Goal: Transaction & Acquisition: Purchase product/service

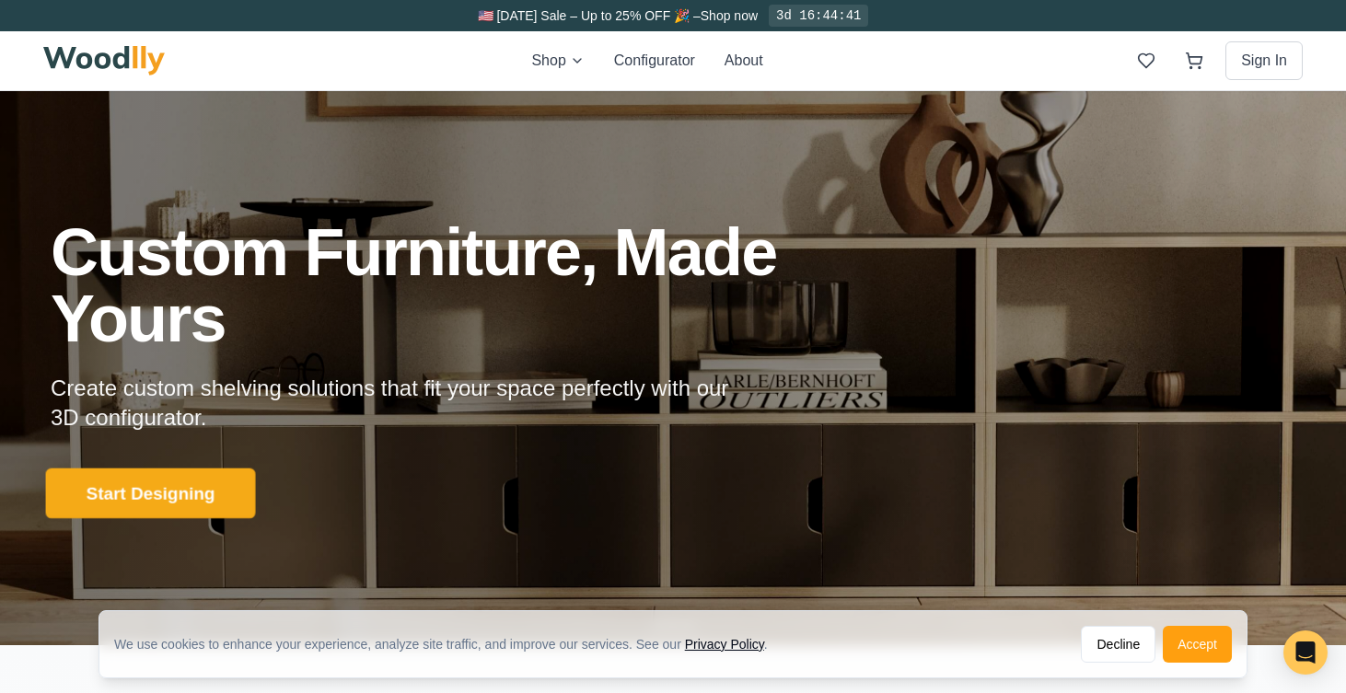
click at [202, 495] on button "Start Designing" at bounding box center [151, 494] width 210 height 51
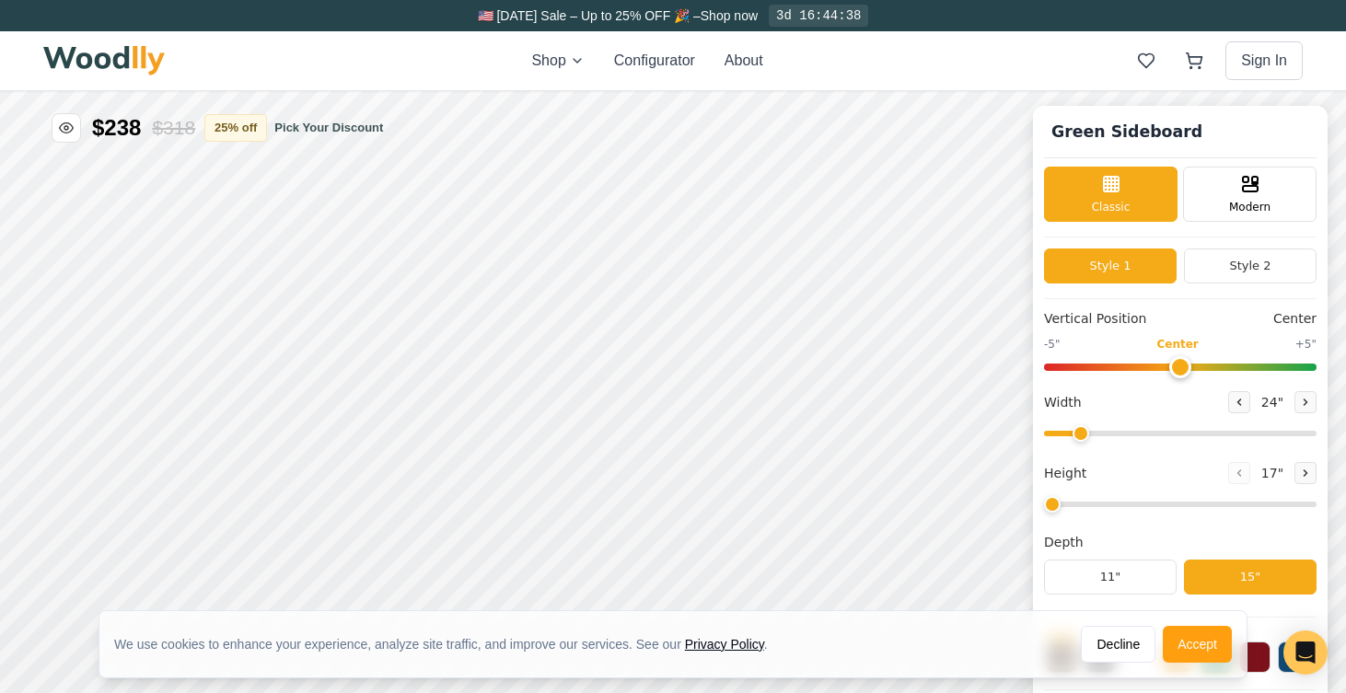
type input "56"
type input "2"
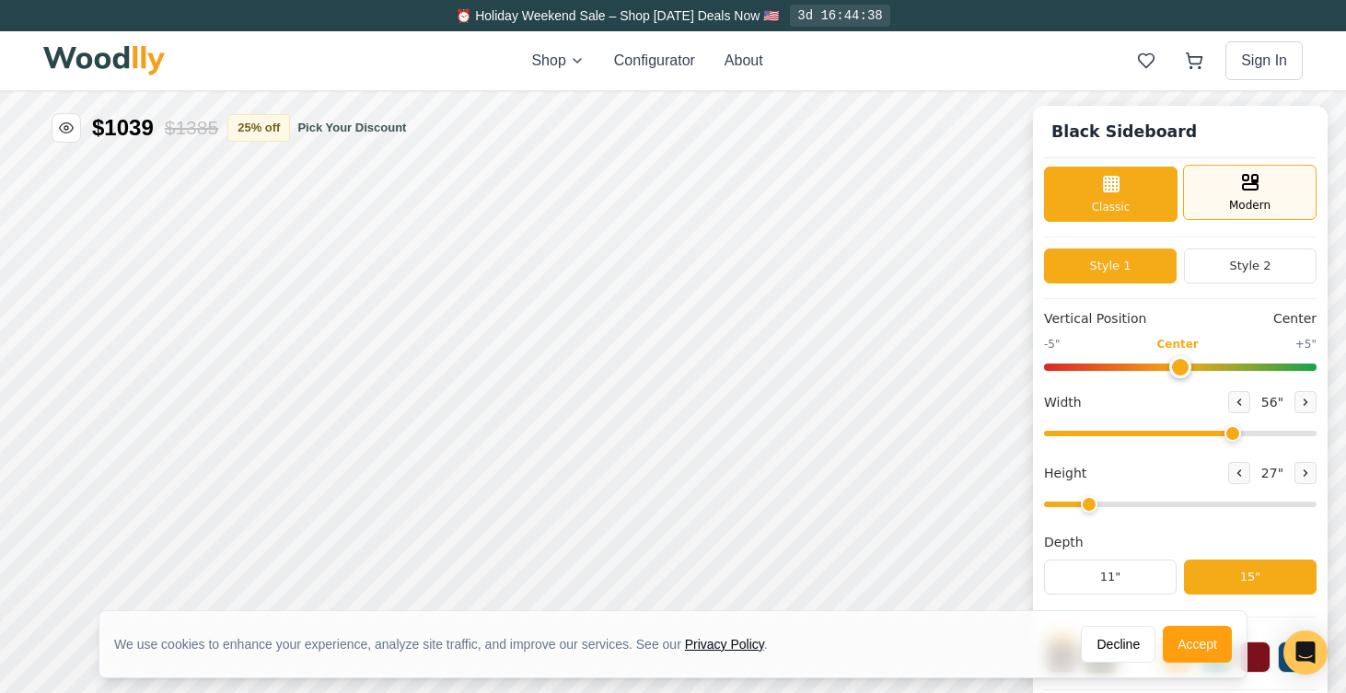
click at [1237, 212] on span "Modern" at bounding box center [1249, 205] width 41 height 17
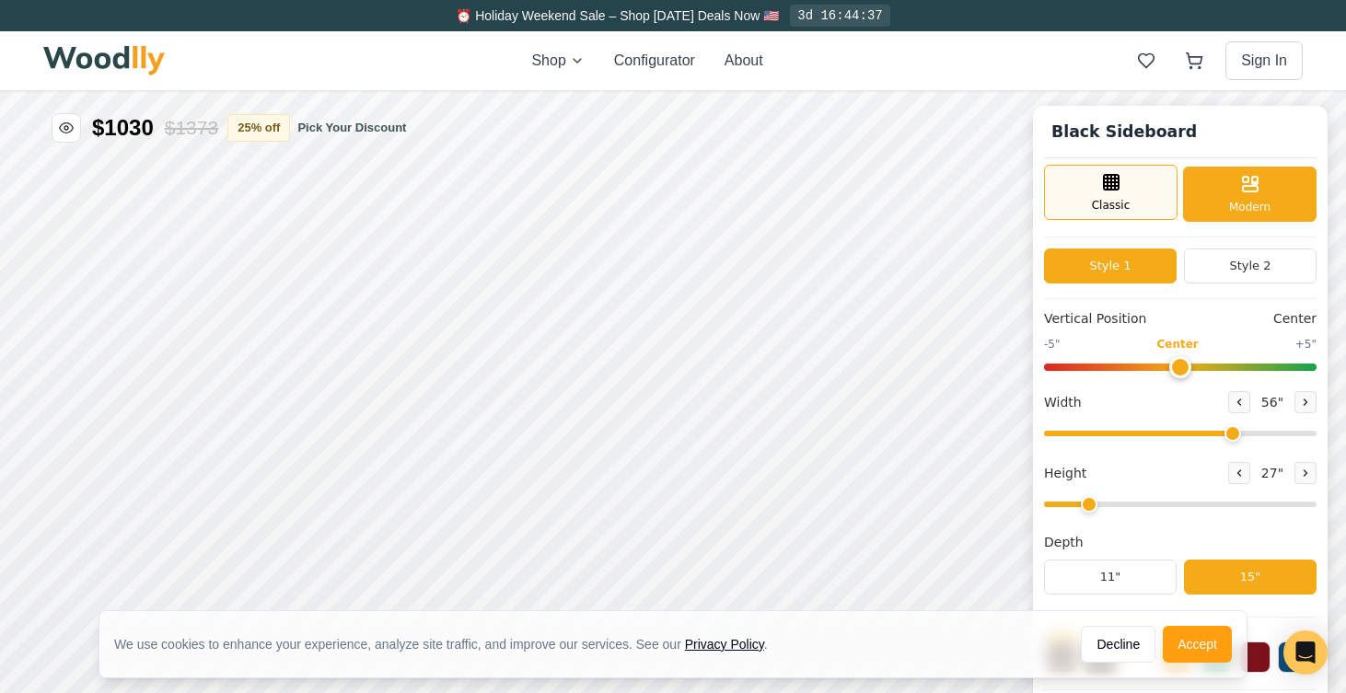
click at [1152, 197] on div "Classic" at bounding box center [1110, 192] width 133 height 55
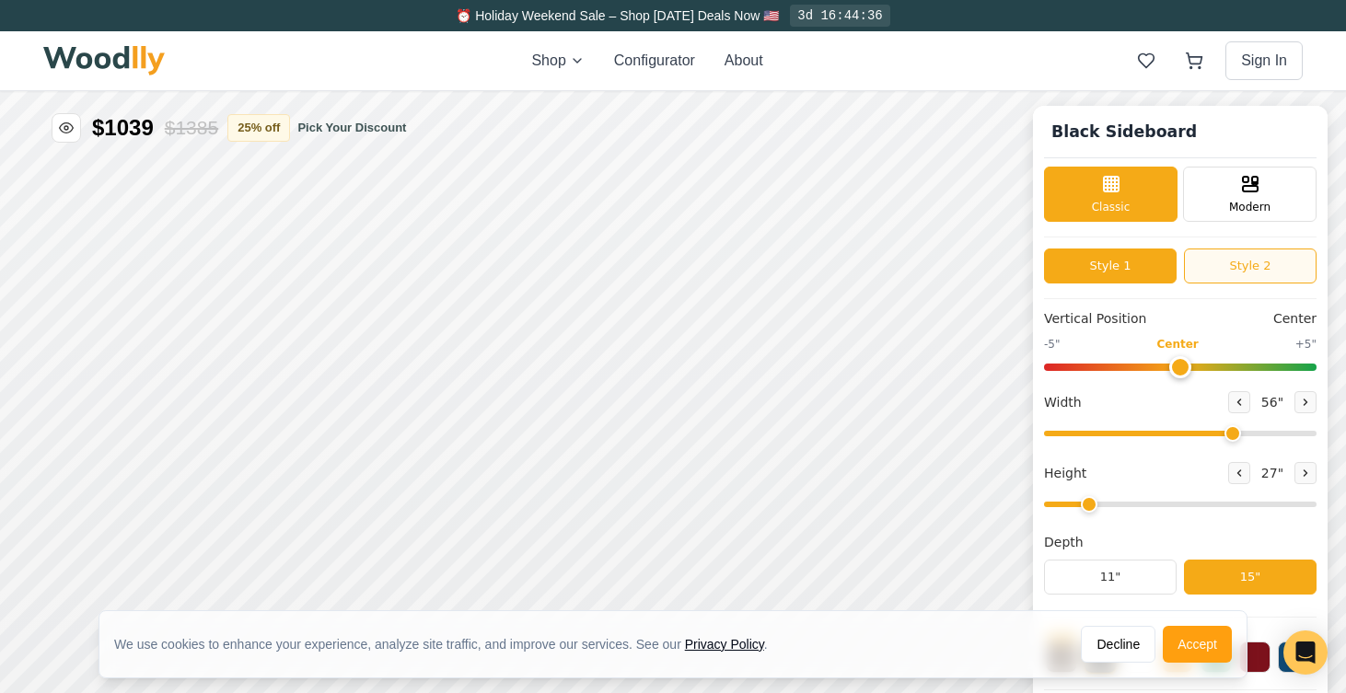
click at [1247, 269] on button "Style 2" at bounding box center [1250, 266] width 133 height 35
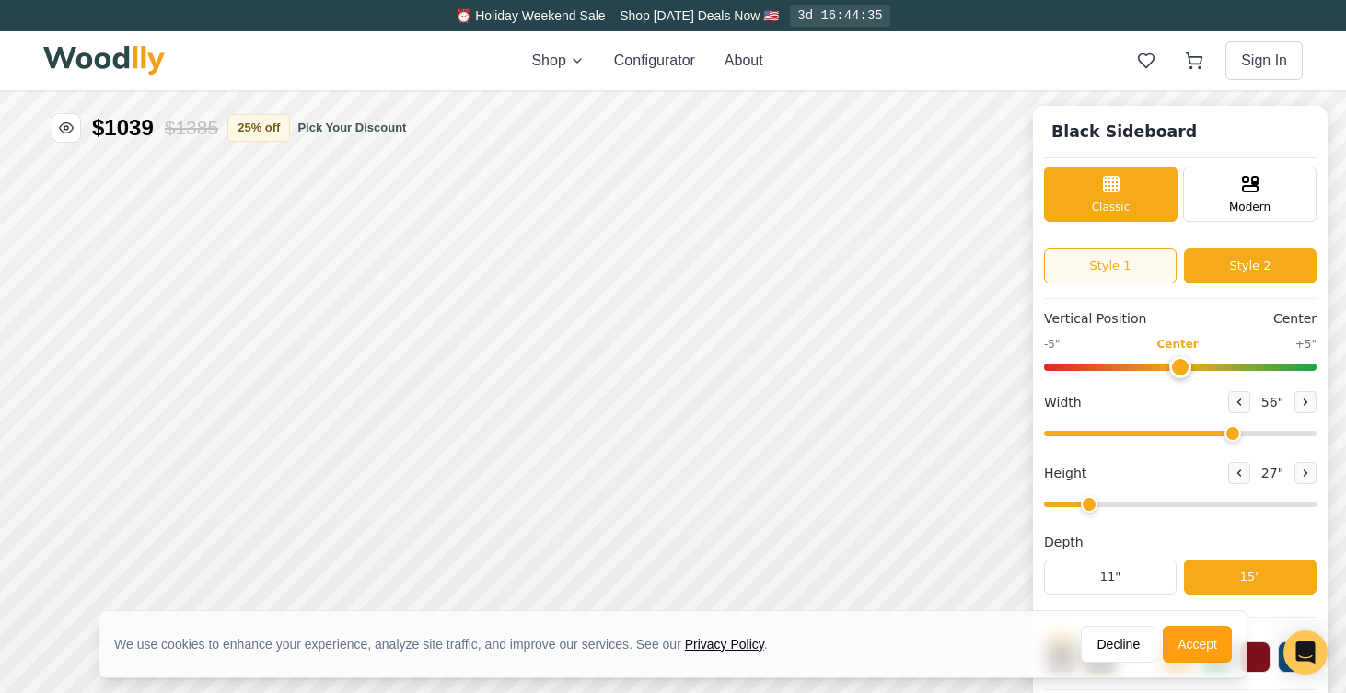
click at [1120, 273] on button "Style 1" at bounding box center [1110, 266] width 133 height 35
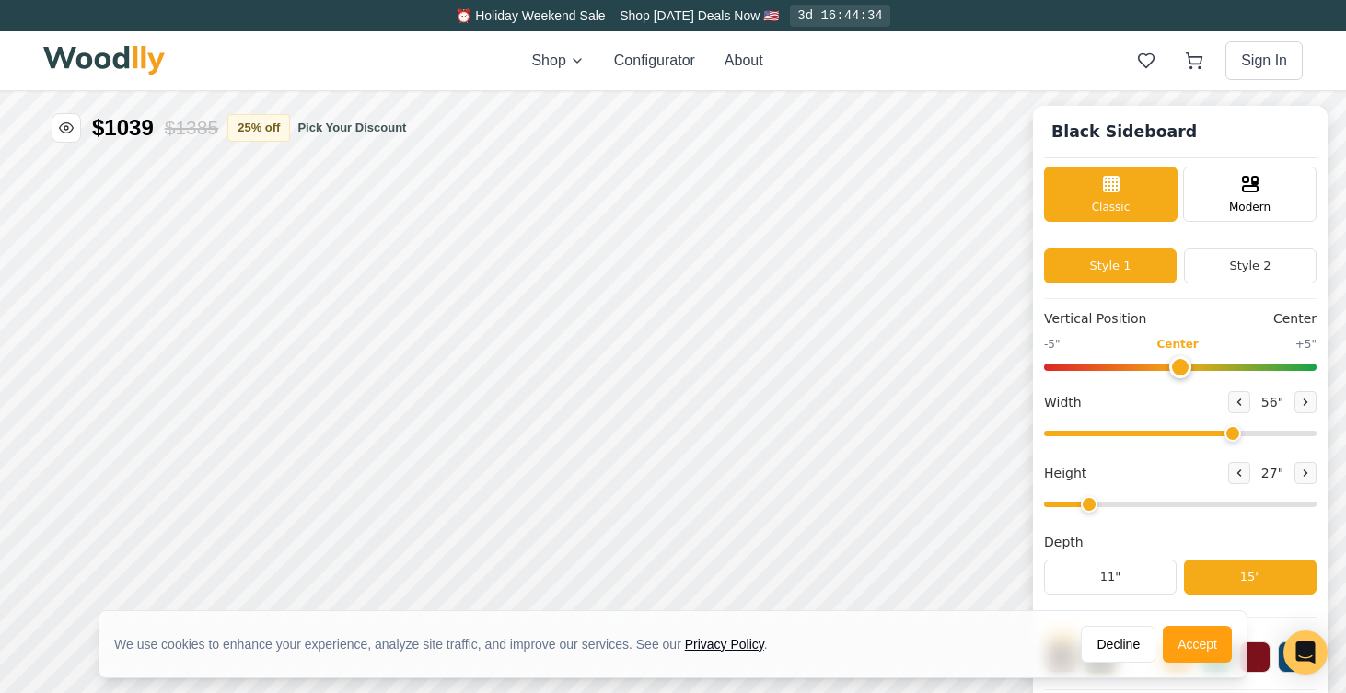
click at [1183, 283] on div "Style 1 Style 2" at bounding box center [1180, 266] width 273 height 35
click at [1099, 285] on div "Style 1 Style 2" at bounding box center [1180, 274] width 273 height 51
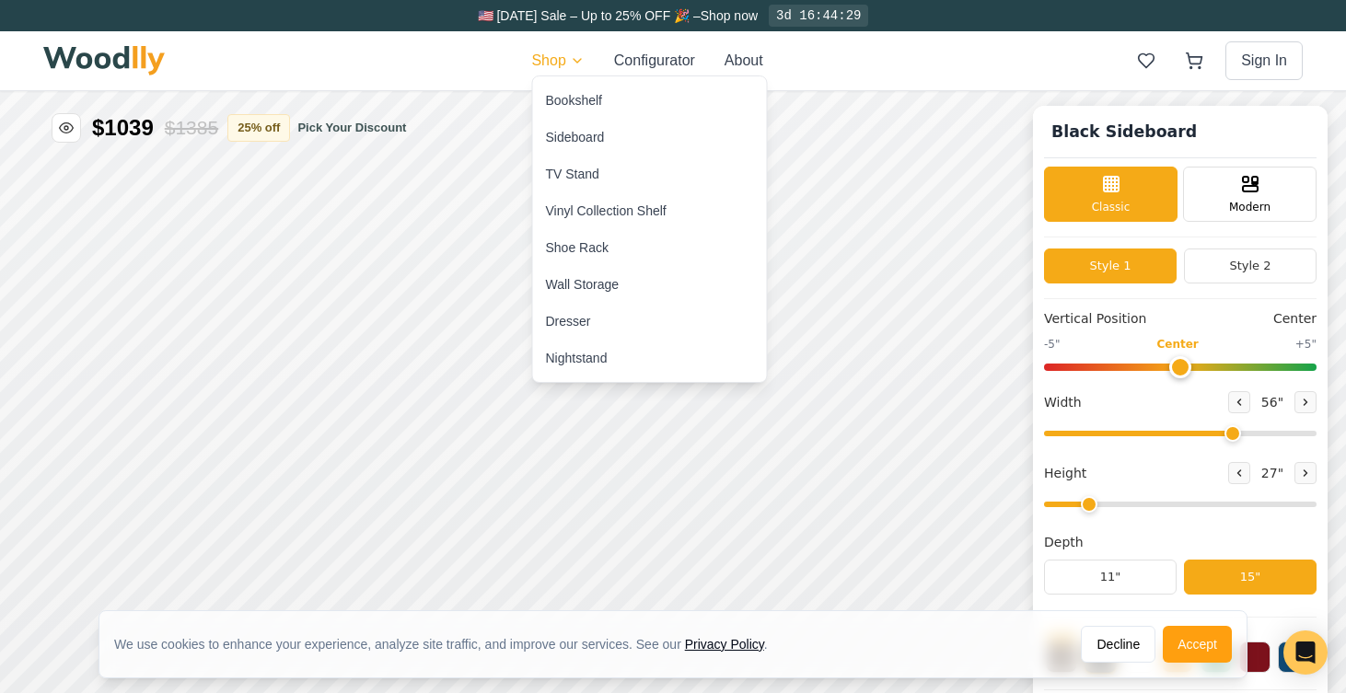
click at [588, 134] on div "Sideboard" at bounding box center [575, 137] width 59 height 18
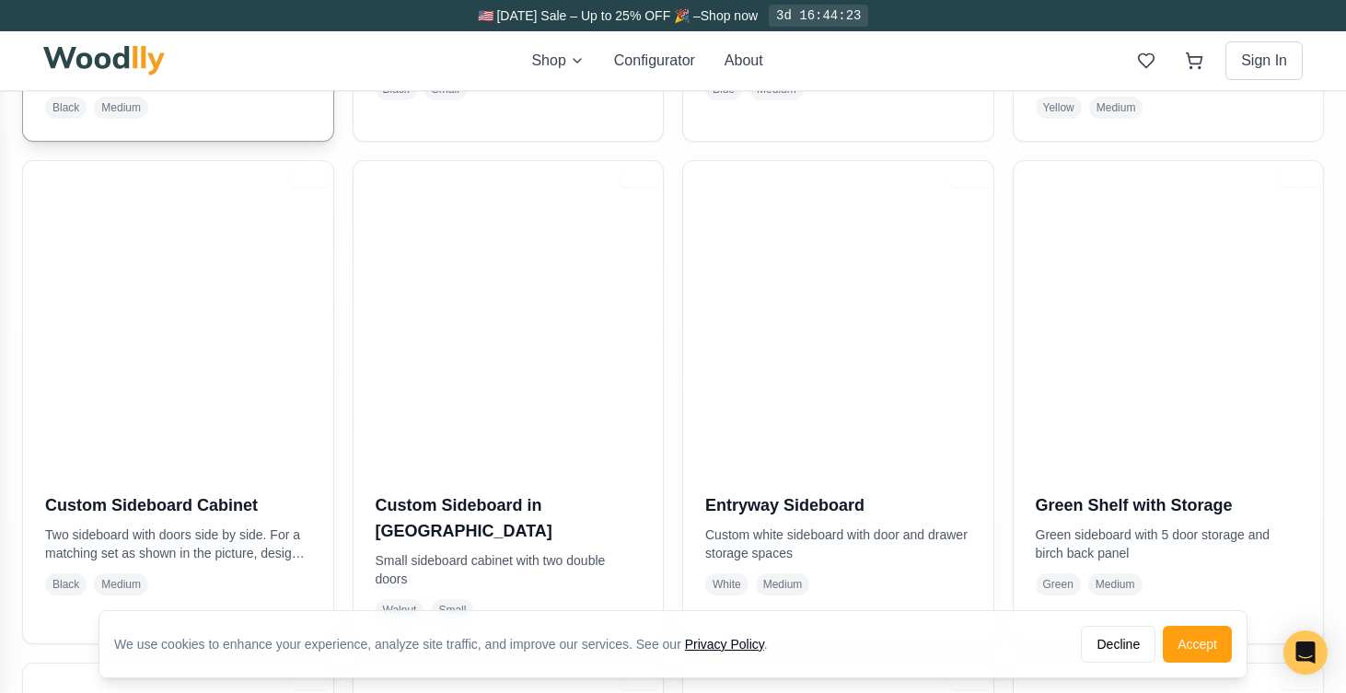
scroll to position [1207, 0]
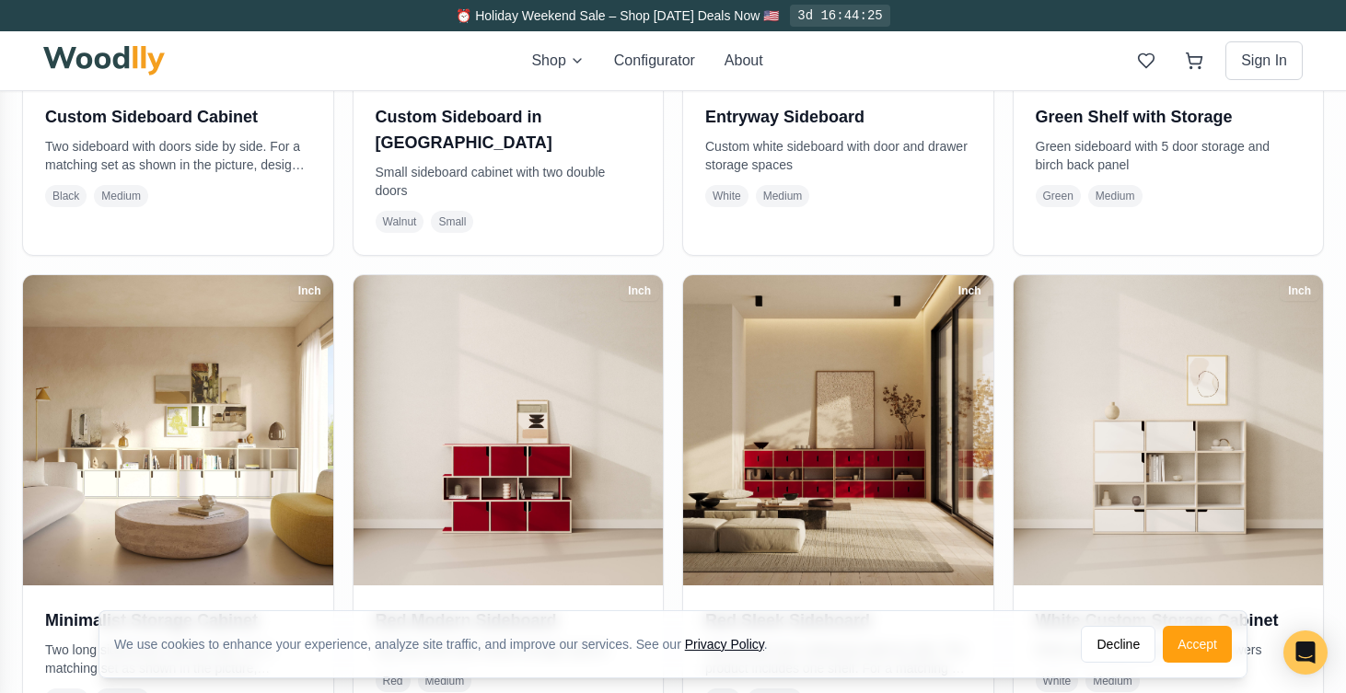
click at [314, 487] on img at bounding box center [178, 430] width 310 height 310
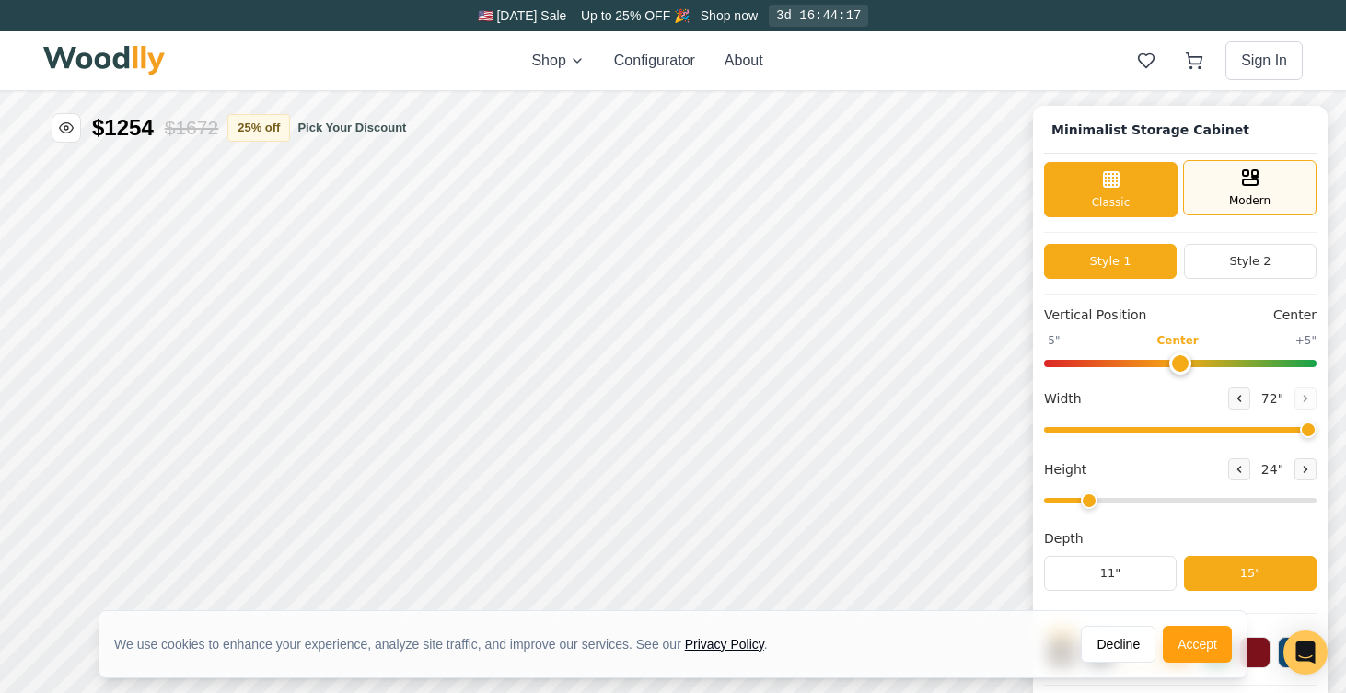
click at [1210, 199] on div "Modern" at bounding box center [1249, 187] width 133 height 55
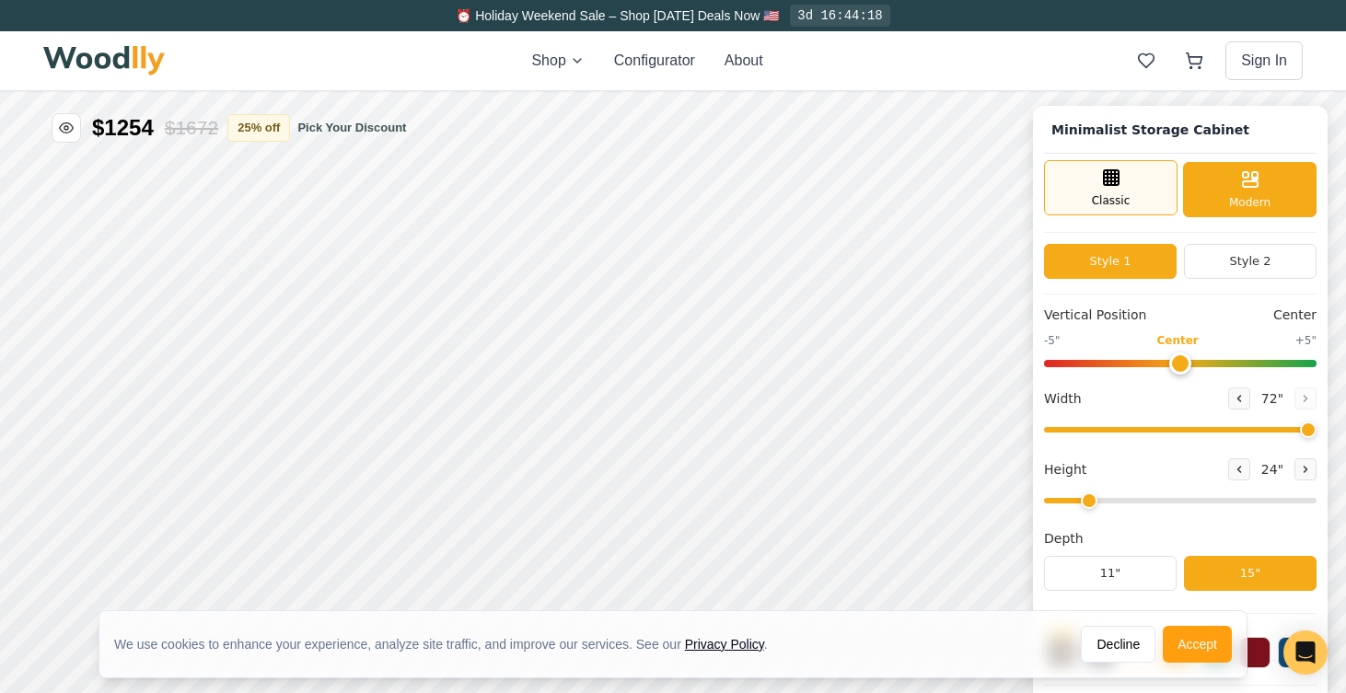
click at [1108, 186] on icon at bounding box center [1111, 178] width 22 height 22
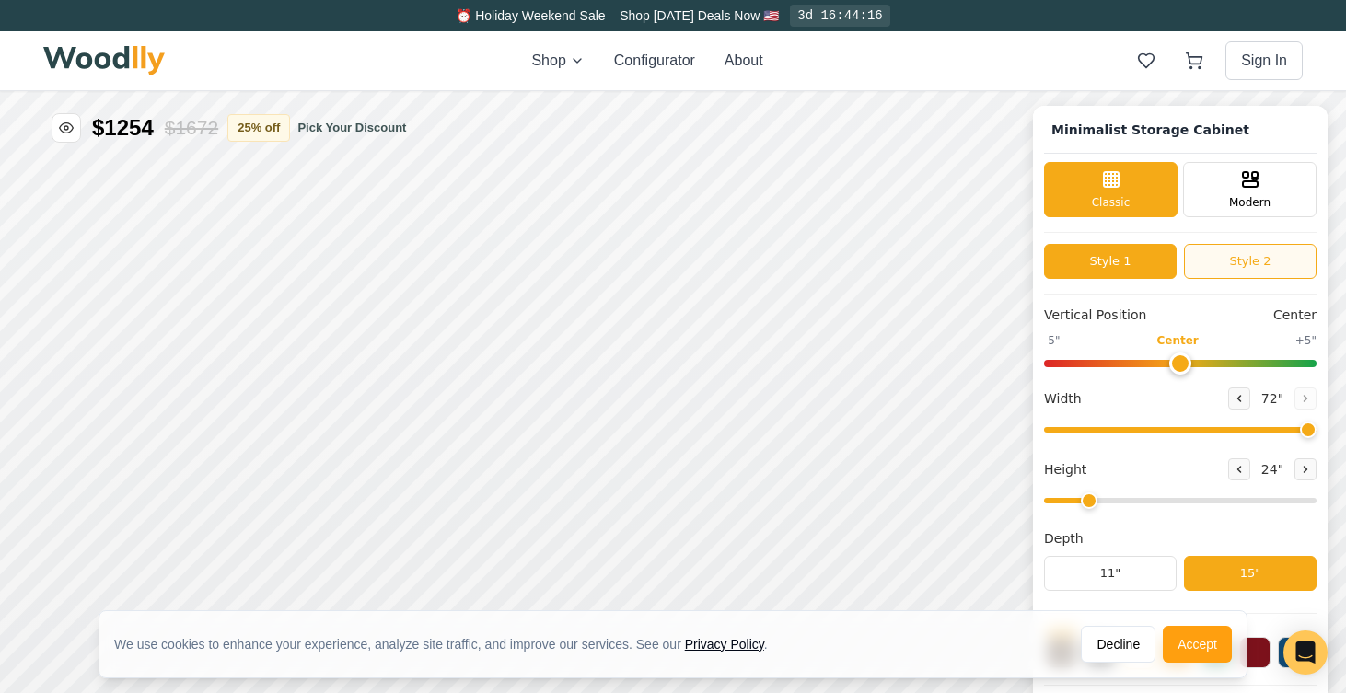
click at [1267, 261] on button "Style 2" at bounding box center [1250, 261] width 133 height 35
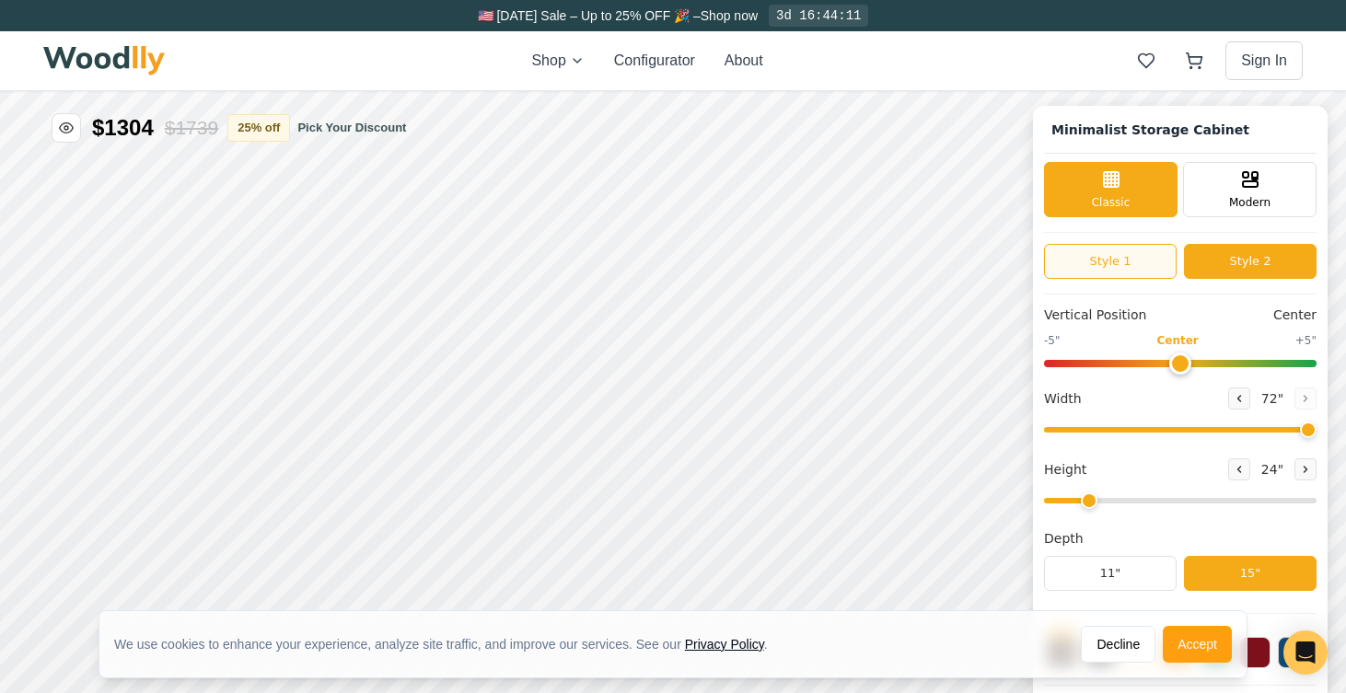
click at [1120, 272] on button "Style 1" at bounding box center [1110, 261] width 133 height 35
click at [1232, 258] on button "Style 2" at bounding box center [1250, 261] width 133 height 35
click at [1300, 473] on icon at bounding box center [1305, 469] width 11 height 11
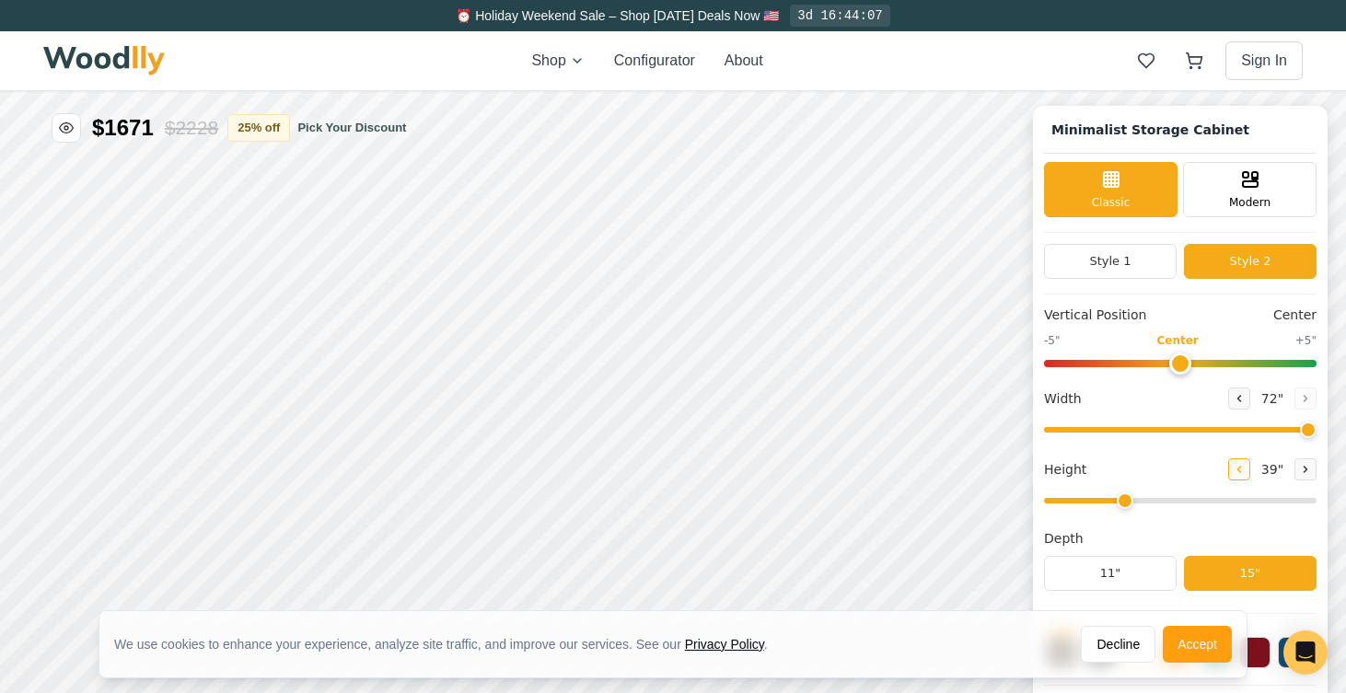
scroll to position [6, 0]
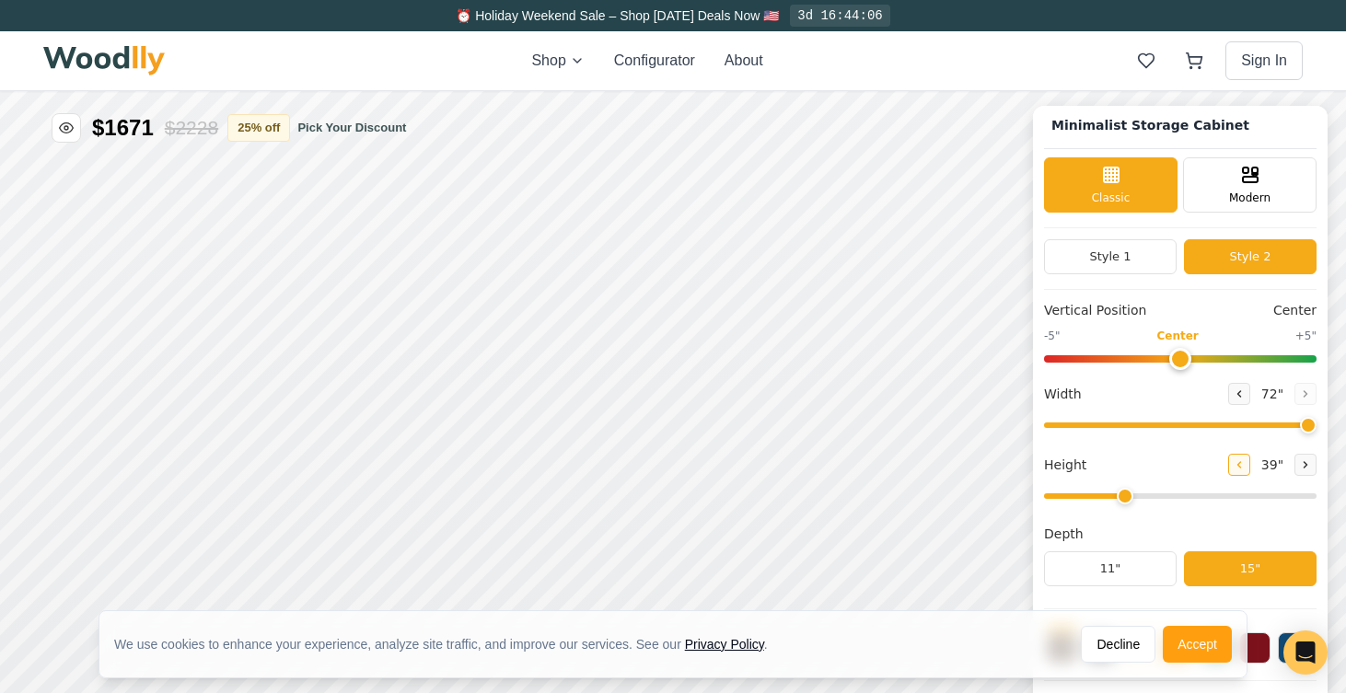
click at [1235, 465] on icon at bounding box center [1239, 464] width 11 height 11
type input "2"
drag, startPoint x: 1182, startPoint y: 354, endPoint x: 1345, endPoint y: 463, distance: 195.8
click at [1316, 363] on input "range" at bounding box center [1180, 358] width 273 height 7
type input "0"
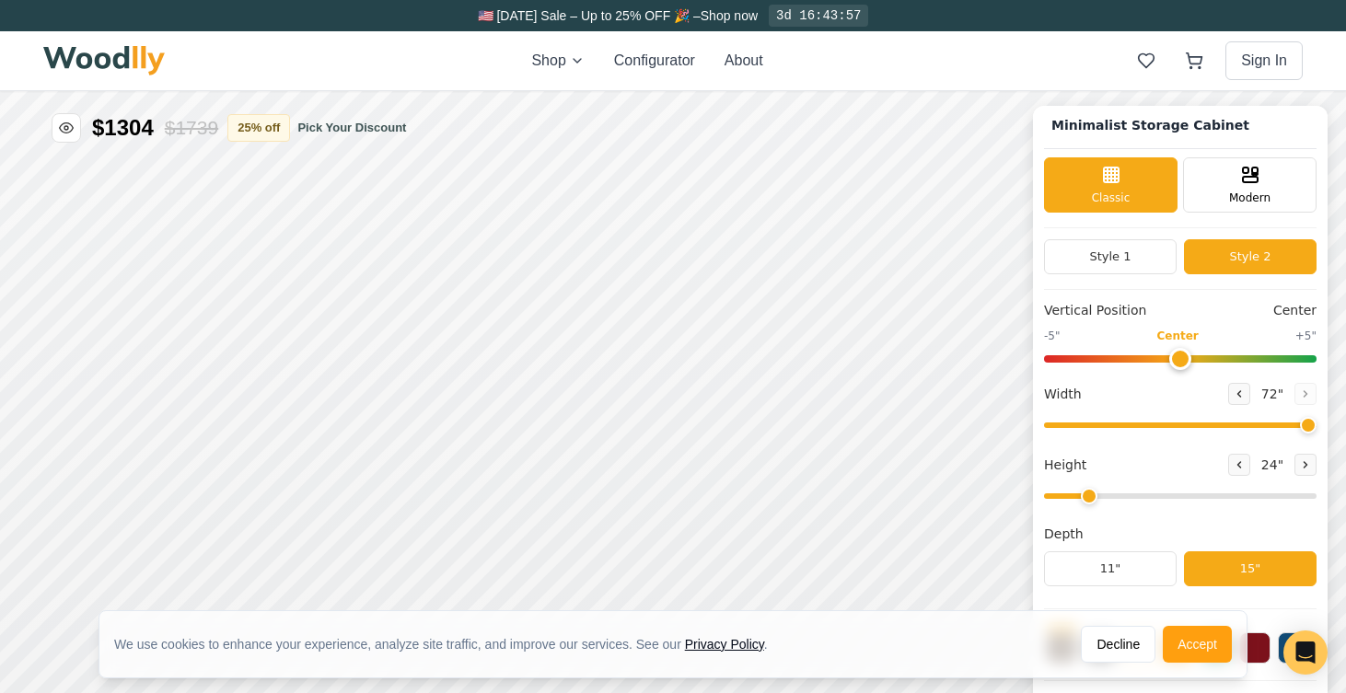
click at [1177, 358] on input "range" at bounding box center [1180, 358] width 273 height 7
click at [1177, 652] on button "Accept" at bounding box center [1197, 644] width 69 height 37
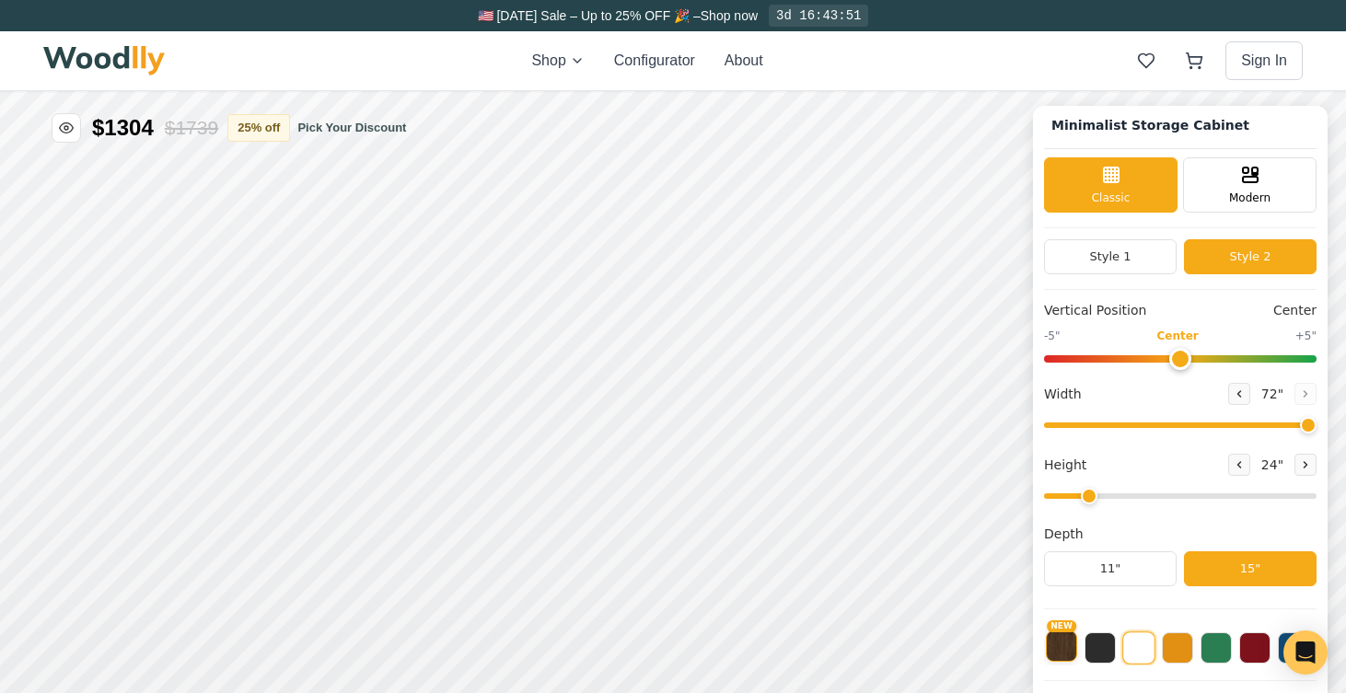
click at [1071, 647] on button "NEW" at bounding box center [1061, 646] width 31 height 31
click at [1112, 650] on button at bounding box center [1099, 646] width 31 height 31
click at [1137, 651] on button at bounding box center [1138, 646] width 31 height 31
click at [1214, 642] on button at bounding box center [1215, 646] width 31 height 31
click at [1140, 648] on button at bounding box center [1138, 646] width 31 height 31
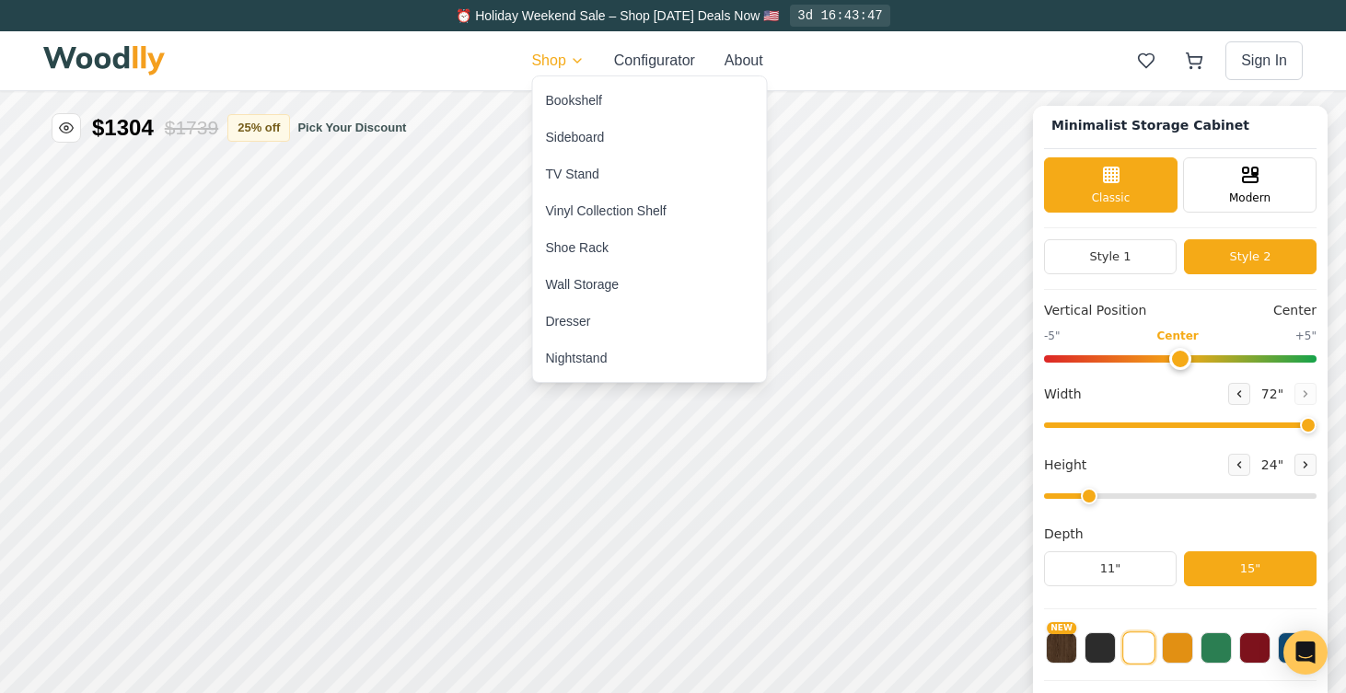
click at [561, 189] on div "TV Stand" at bounding box center [650, 174] width 234 height 37
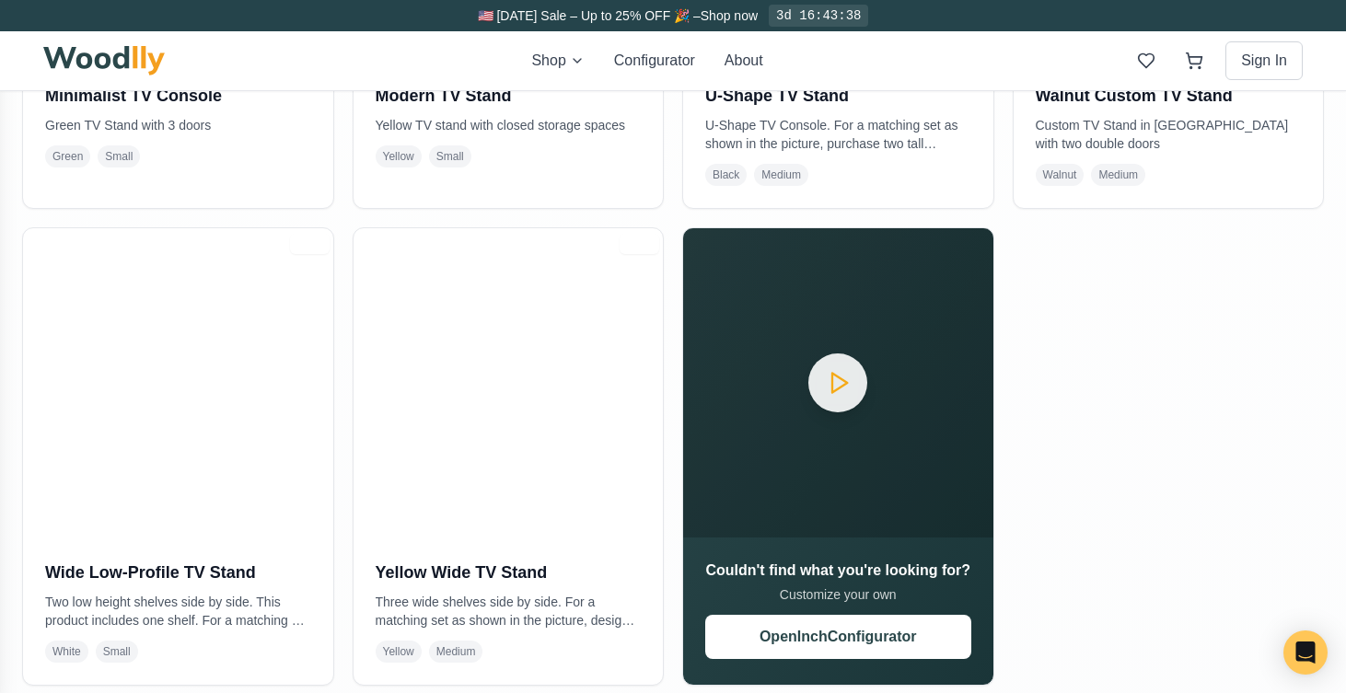
scroll to position [782, 0]
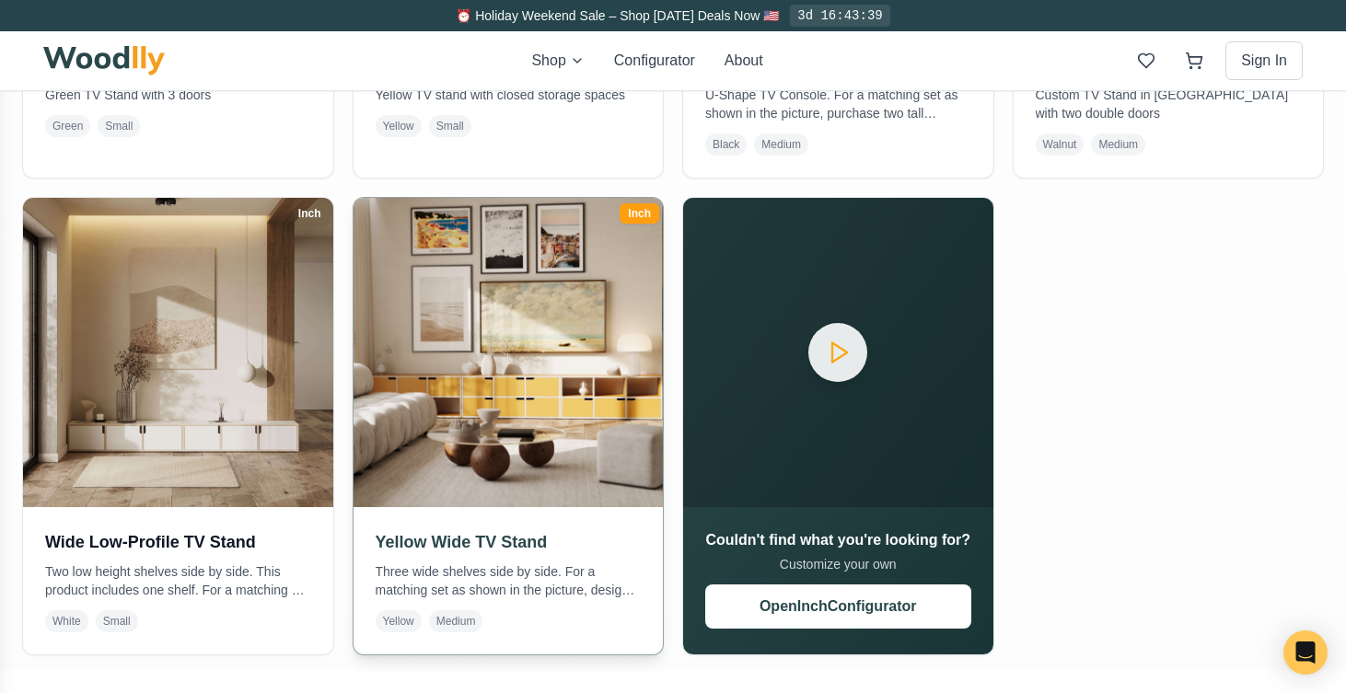
click at [513, 303] on img at bounding box center [507, 352] width 325 height 325
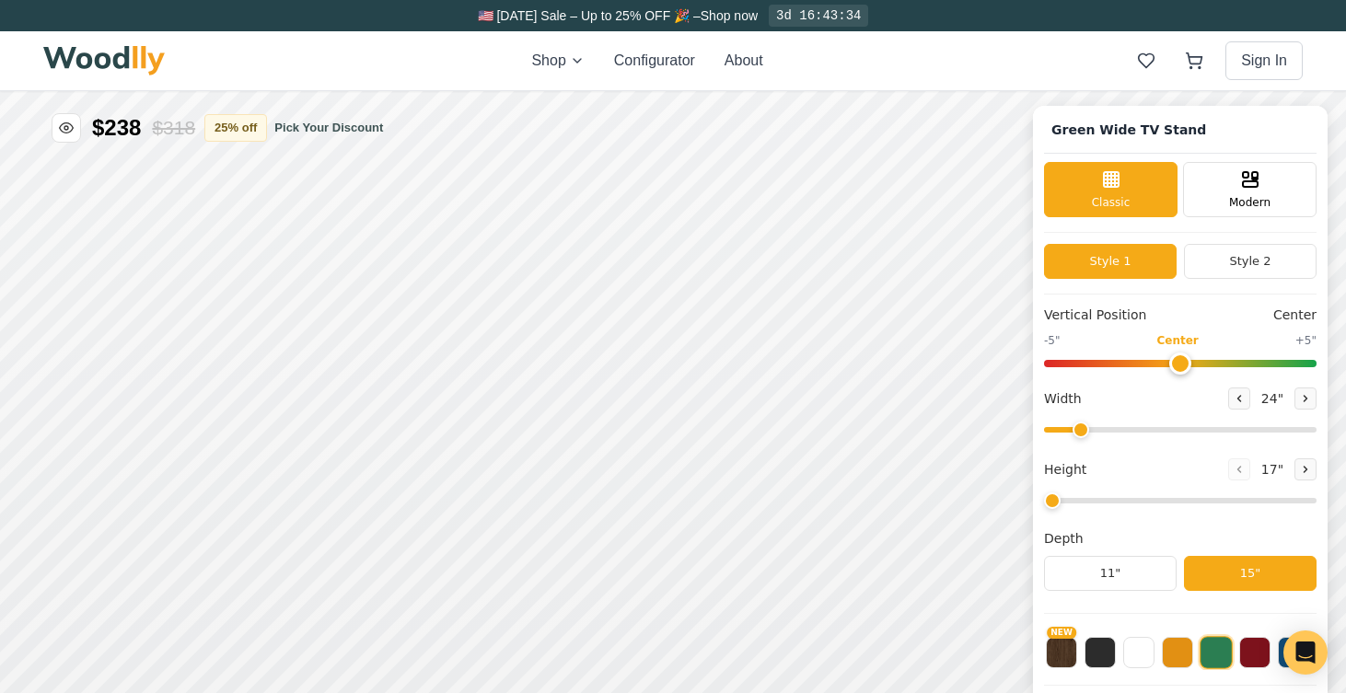
type input "63"
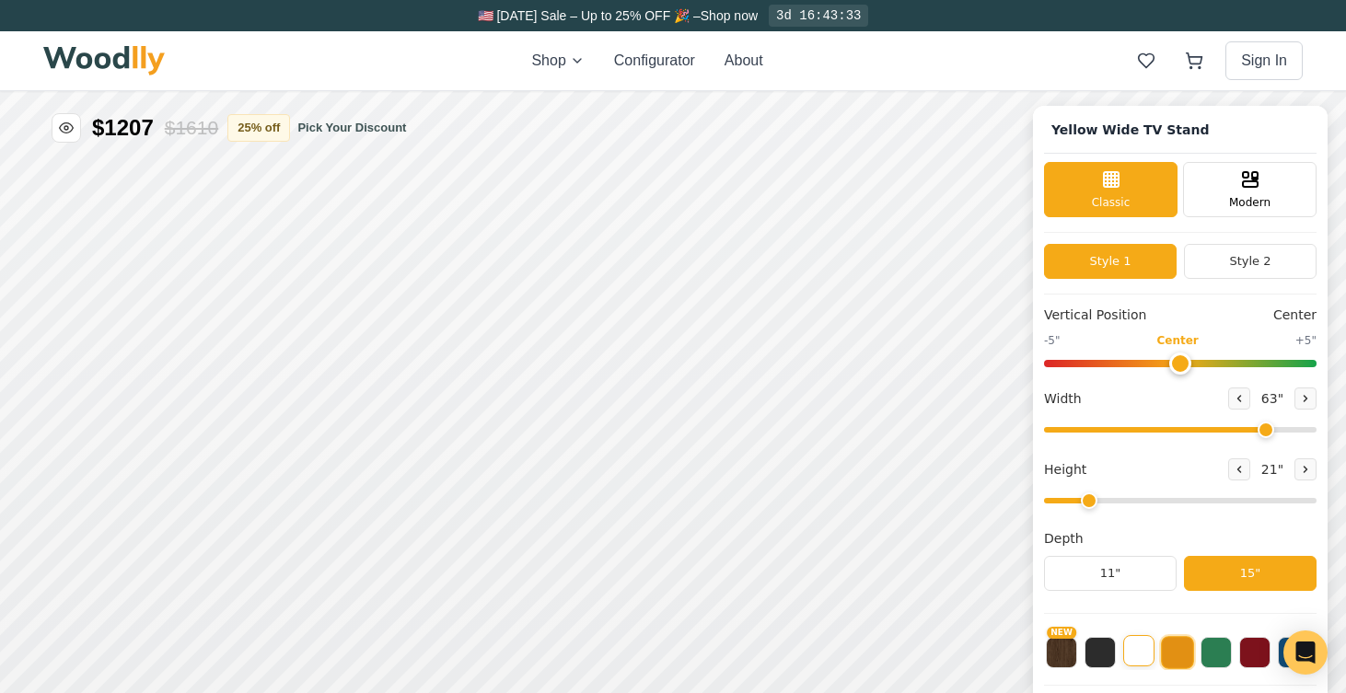
click at [1124, 647] on button at bounding box center [1138, 650] width 31 height 31
drag, startPoint x: 1083, startPoint y: 499, endPoint x: 1125, endPoint y: 504, distance: 42.7
type input "3"
click at [1125, 504] on input "range" at bounding box center [1180, 501] width 273 height 6
drag, startPoint x: 1265, startPoint y: 429, endPoint x: 1333, endPoint y: 520, distance: 113.8
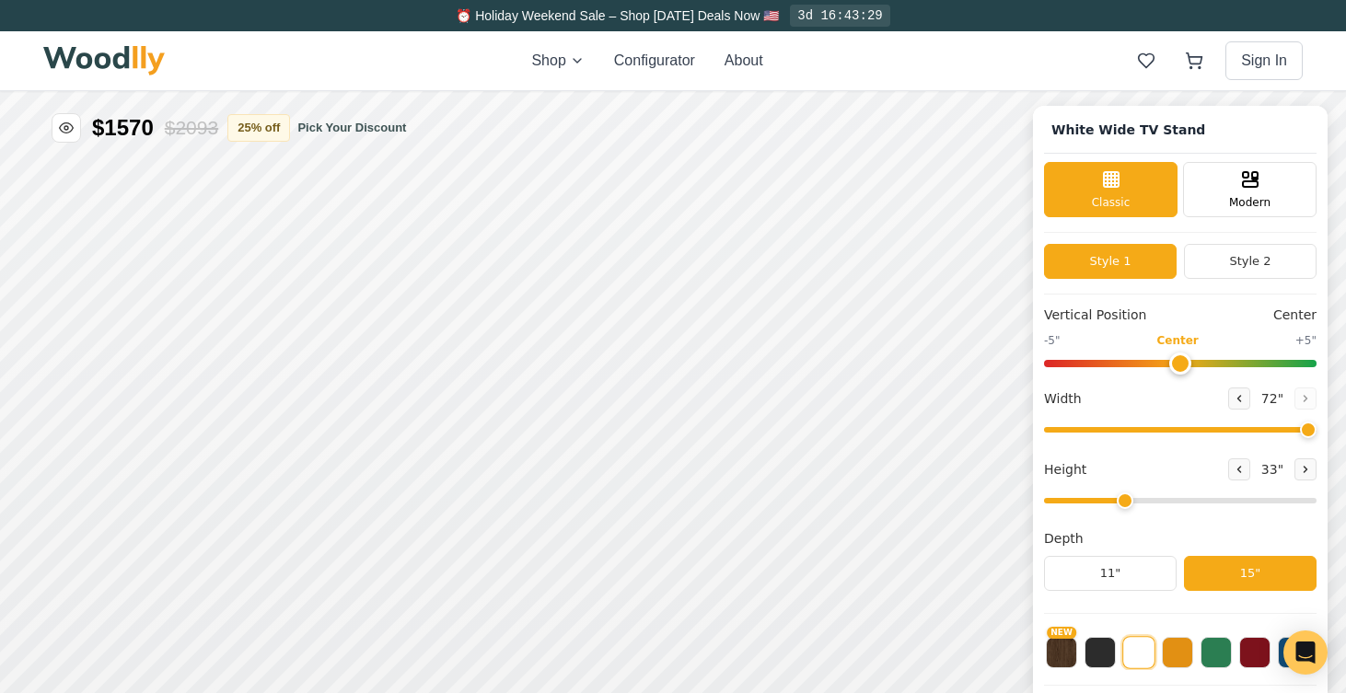
type input "72"
click at [1316, 429] on input "range" at bounding box center [1180, 430] width 273 height 6
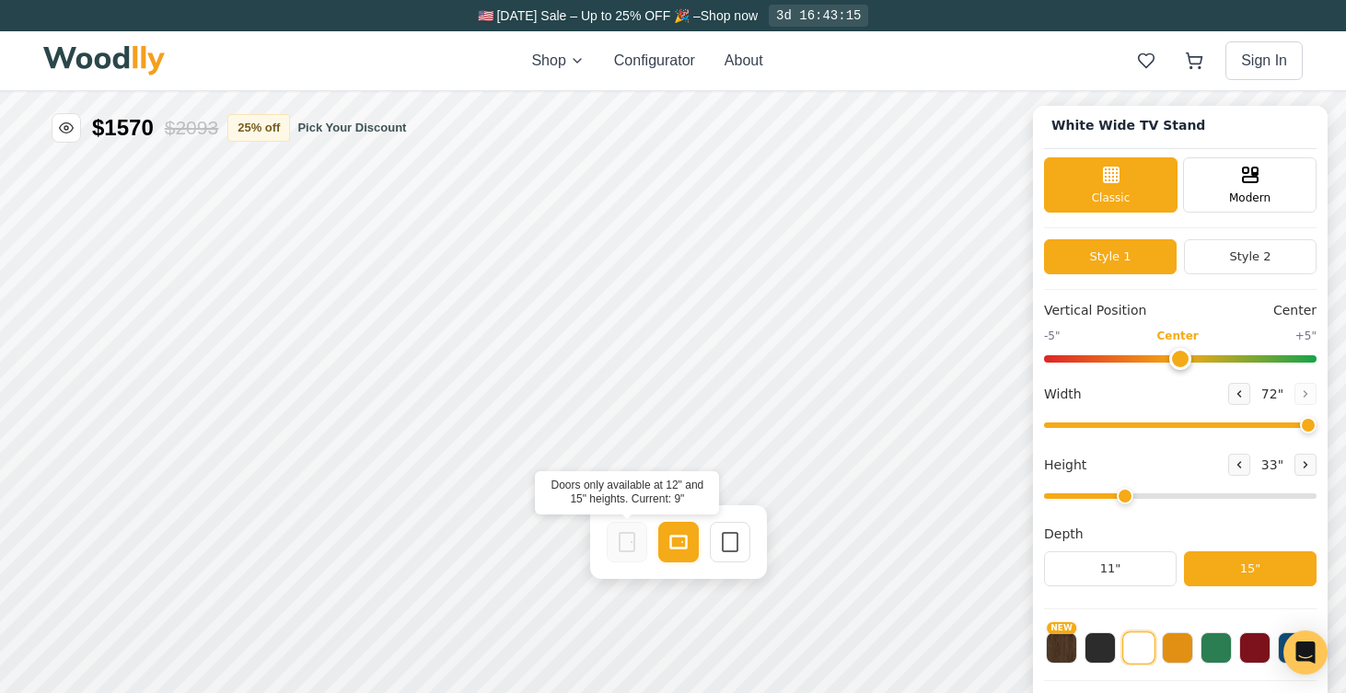
click at [623, 538] on icon at bounding box center [627, 542] width 22 height 22
click at [1145, 495] on input "range" at bounding box center [1180, 496] width 273 height 6
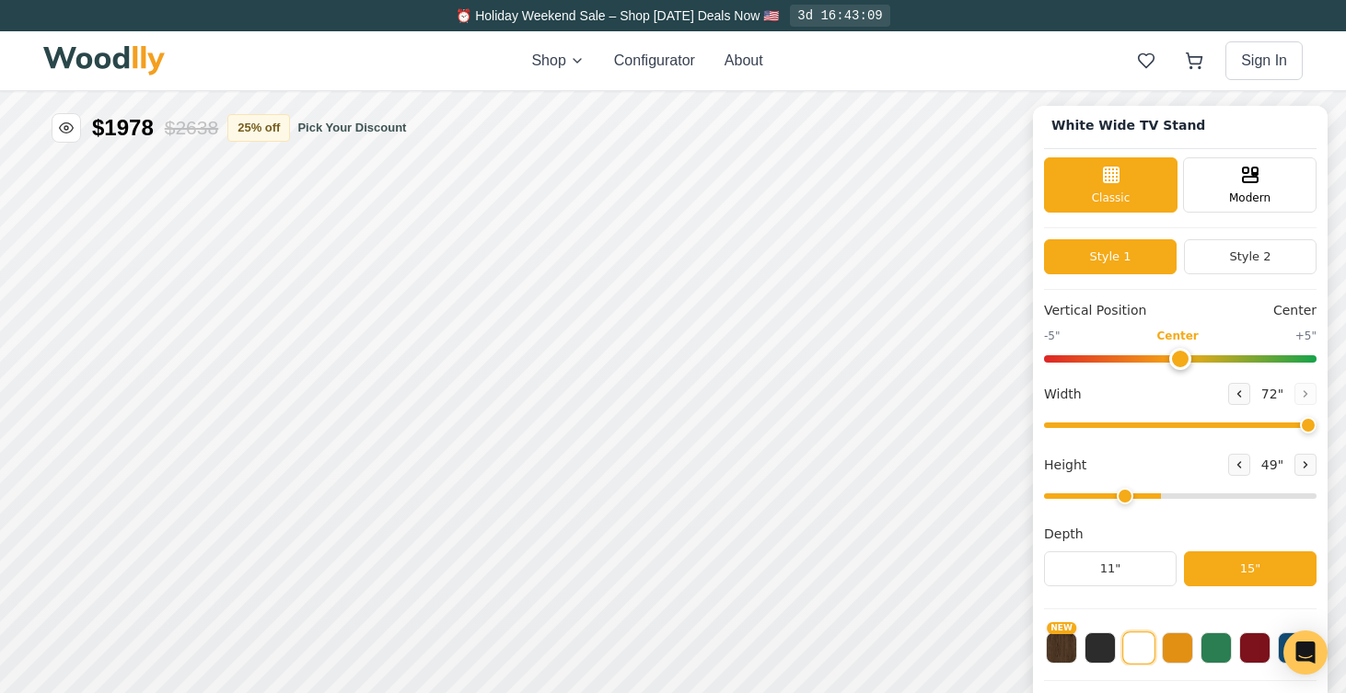
type input "3"
click at [1129, 493] on input "range" at bounding box center [1180, 496] width 273 height 6
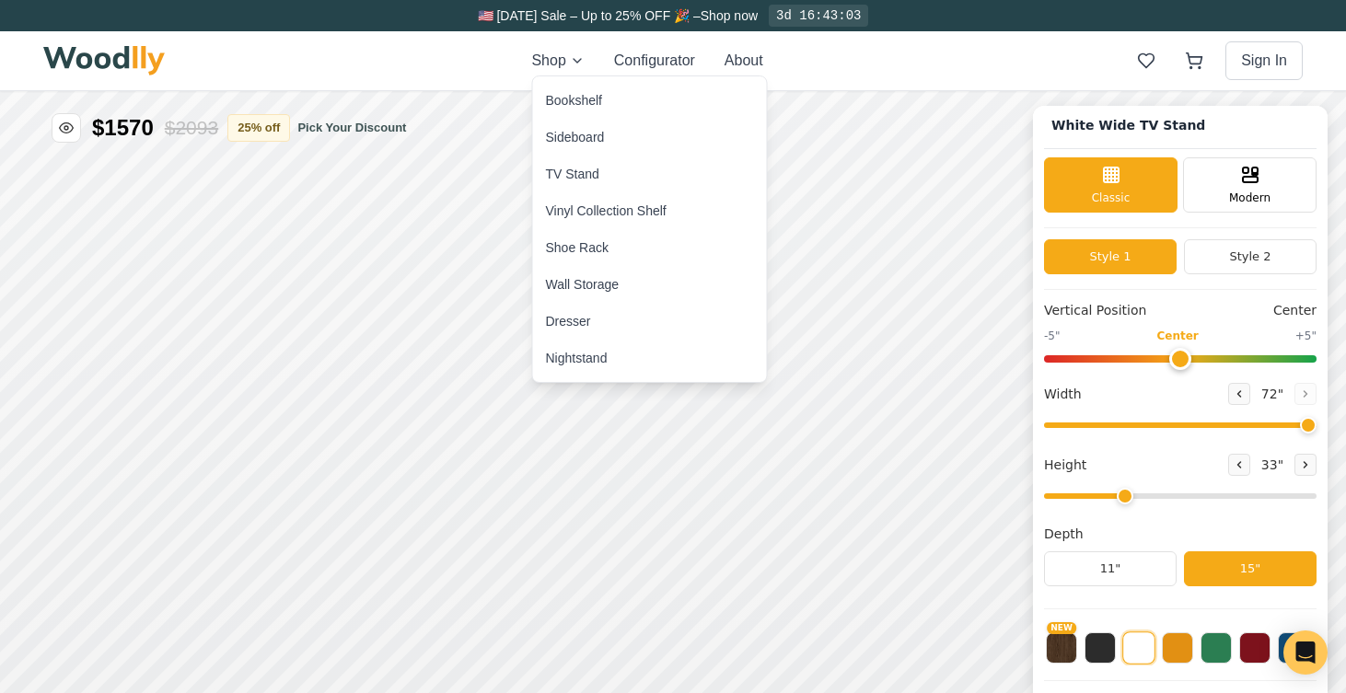
click at [576, 134] on div "Sideboard" at bounding box center [575, 137] width 59 height 18
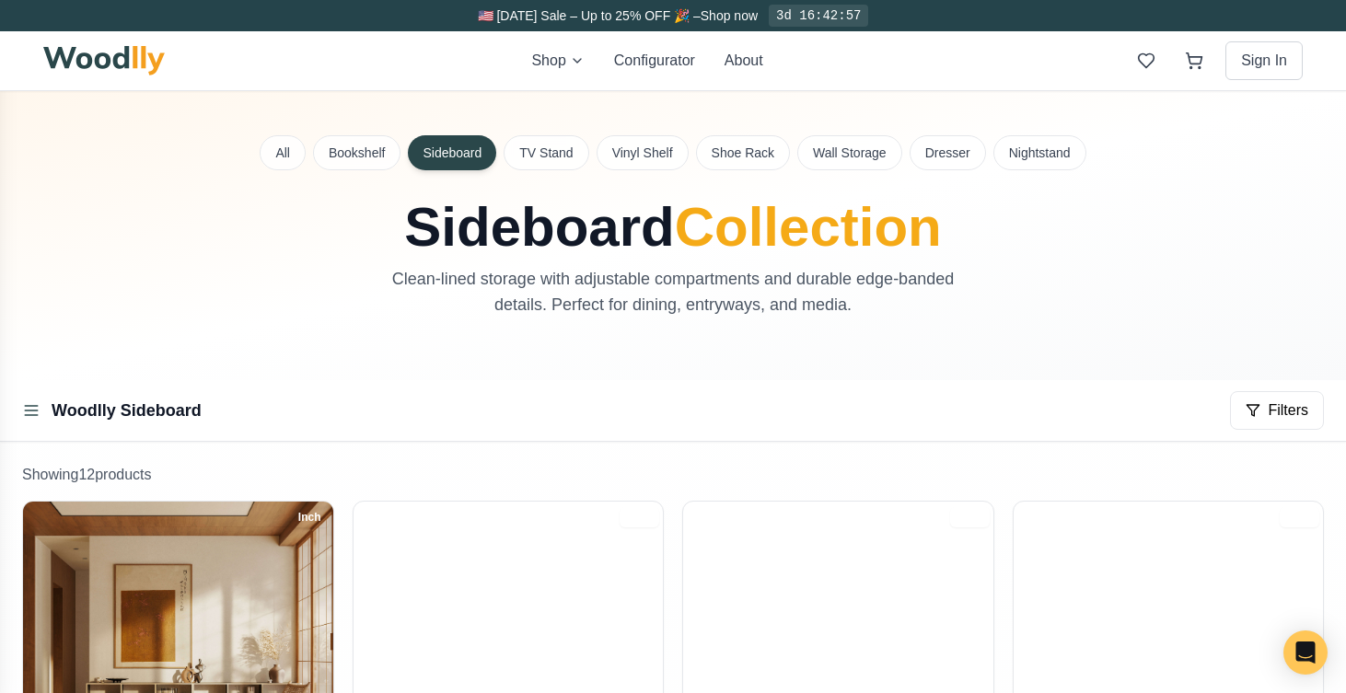
scroll to position [228, 0]
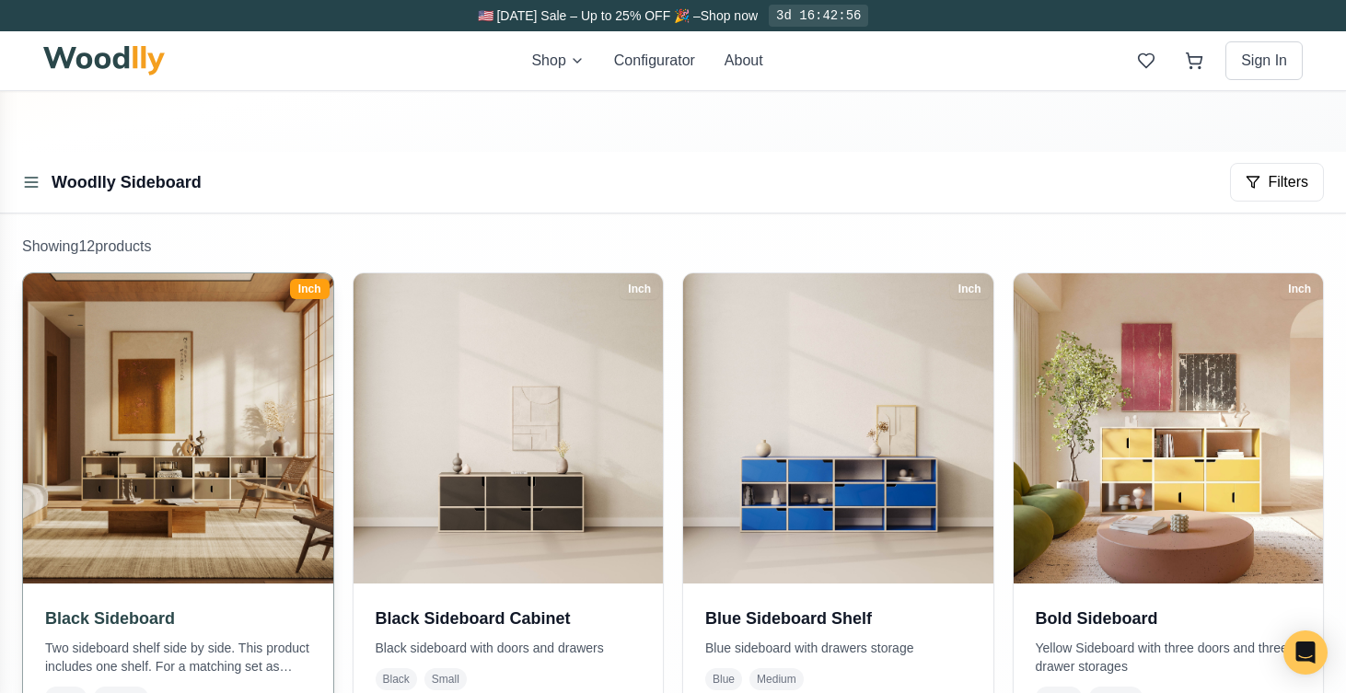
click at [238, 531] on img at bounding box center [178, 428] width 325 height 325
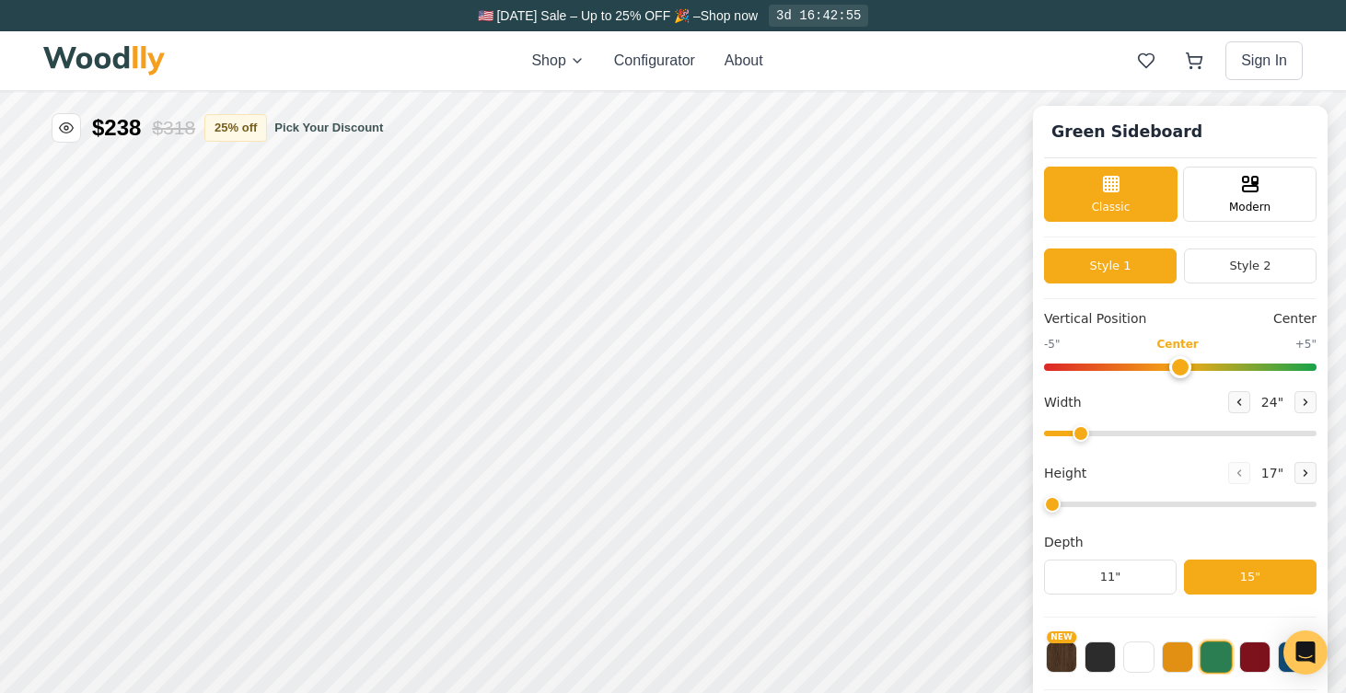
type input "56"
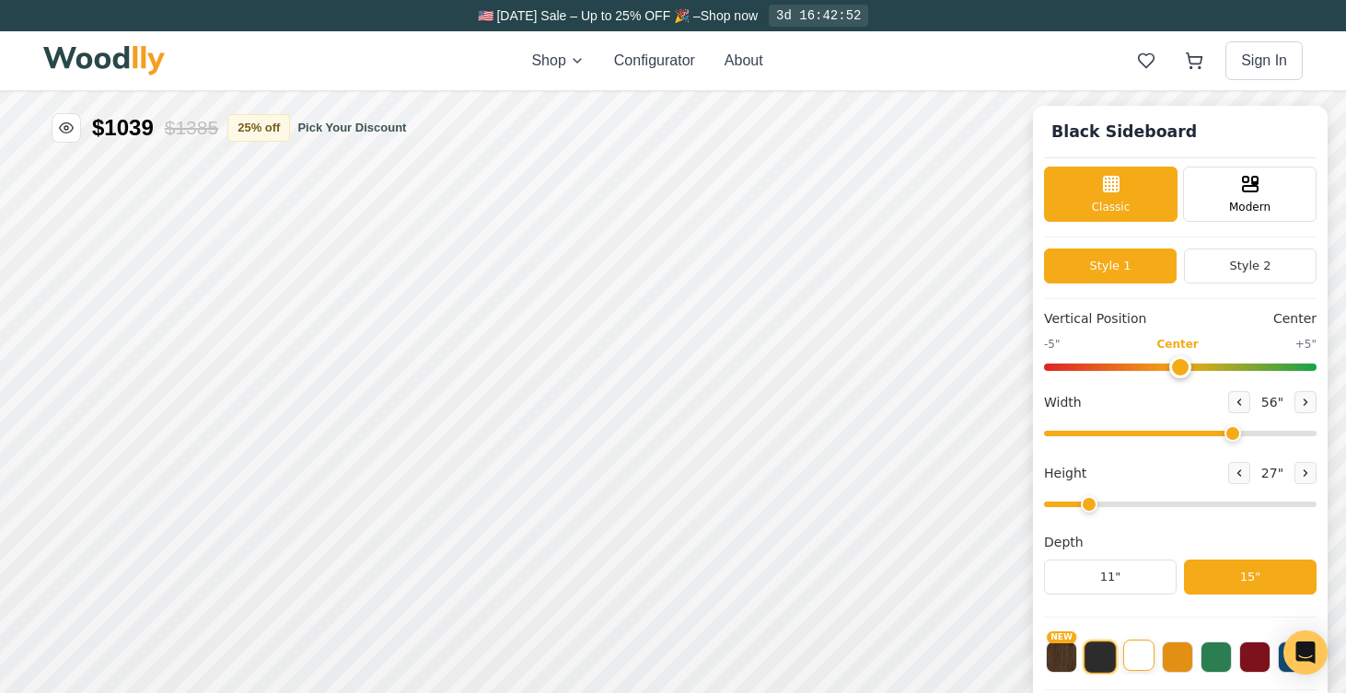
click at [1136, 655] on button at bounding box center [1138, 655] width 31 height 31
click at [1307, 470] on button at bounding box center [1305, 473] width 22 height 22
type input "3"
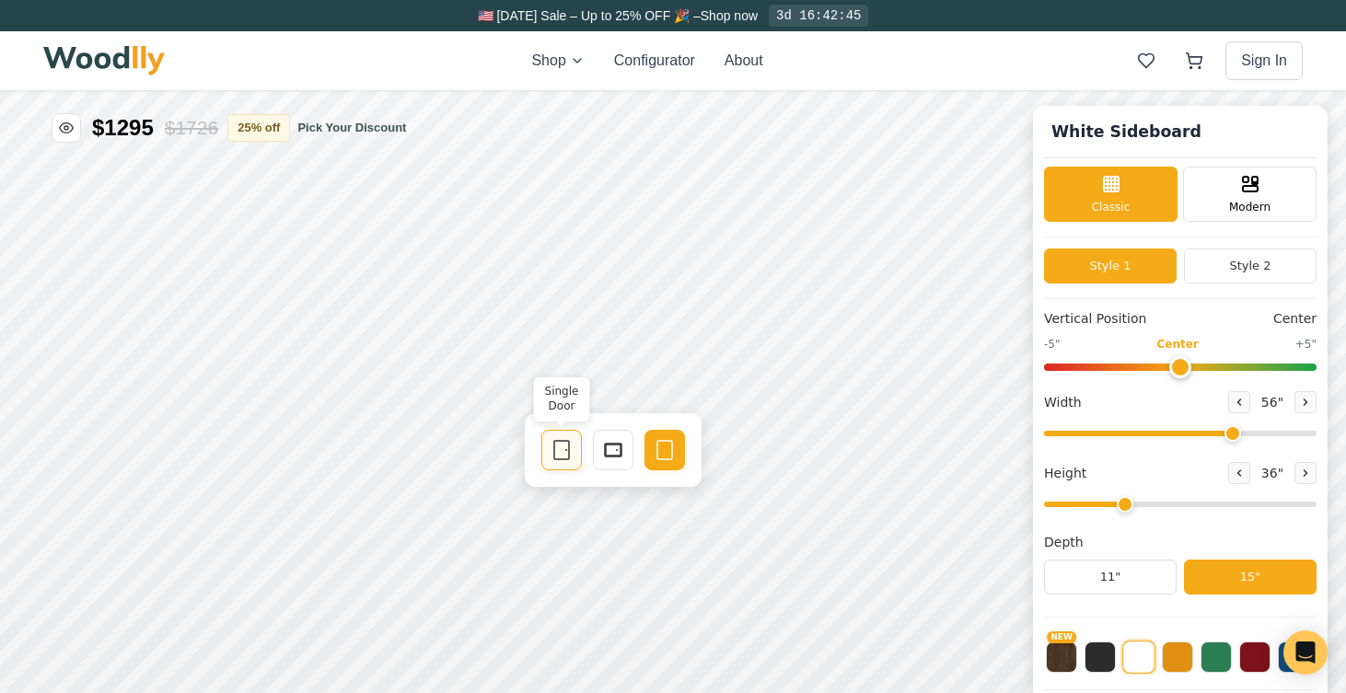
click at [554, 451] on rect at bounding box center [561, 450] width 15 height 18
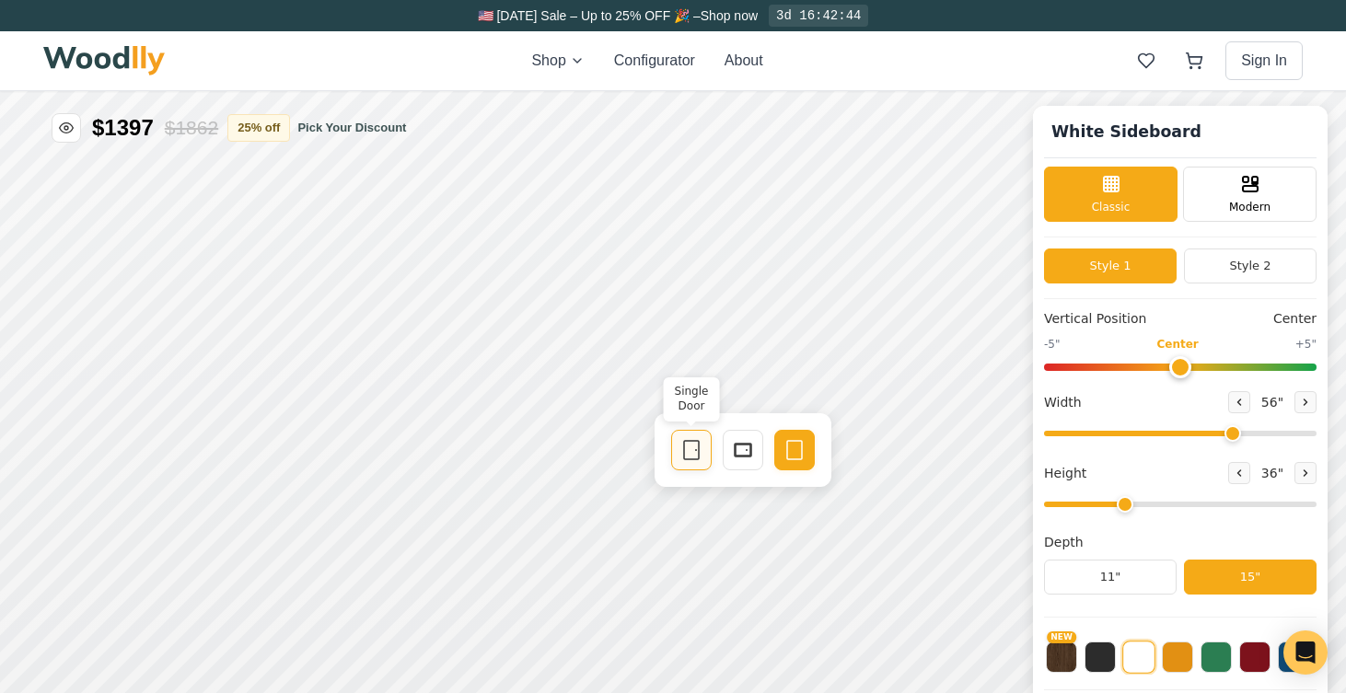
click at [693, 449] on icon at bounding box center [691, 450] width 22 height 22
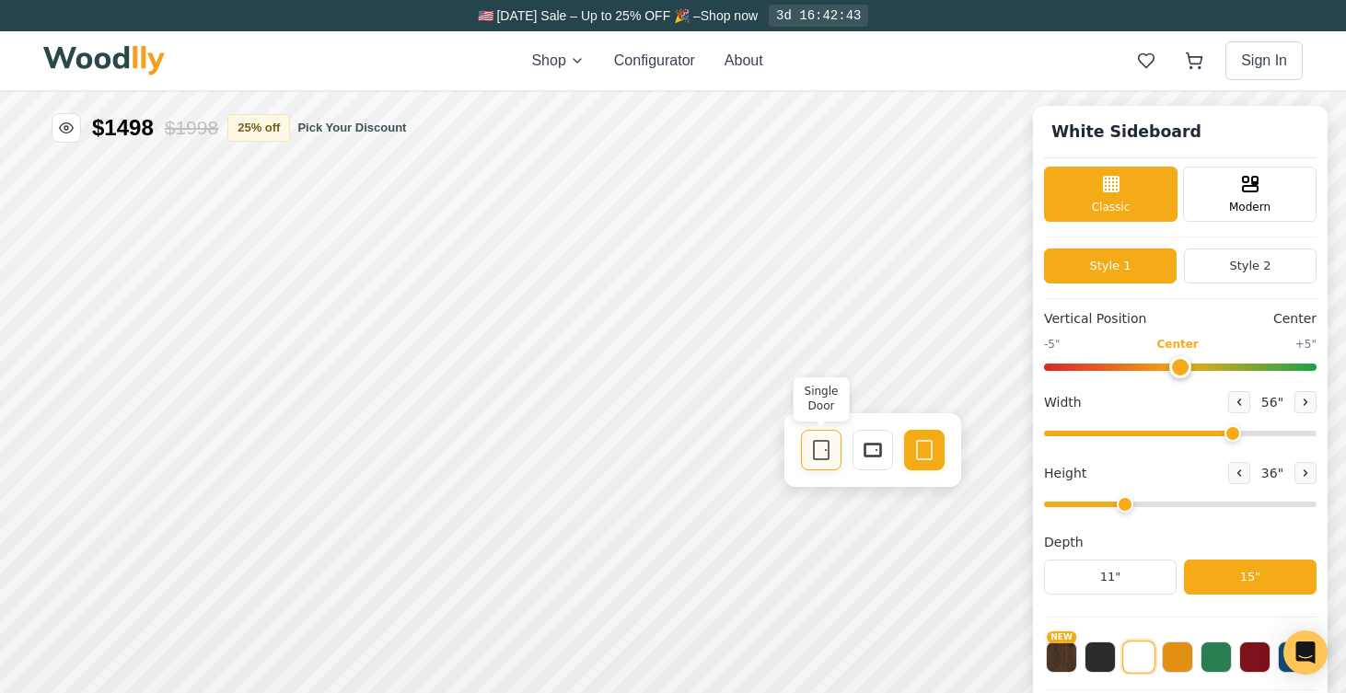
click at [816, 458] on icon at bounding box center [821, 450] width 22 height 22
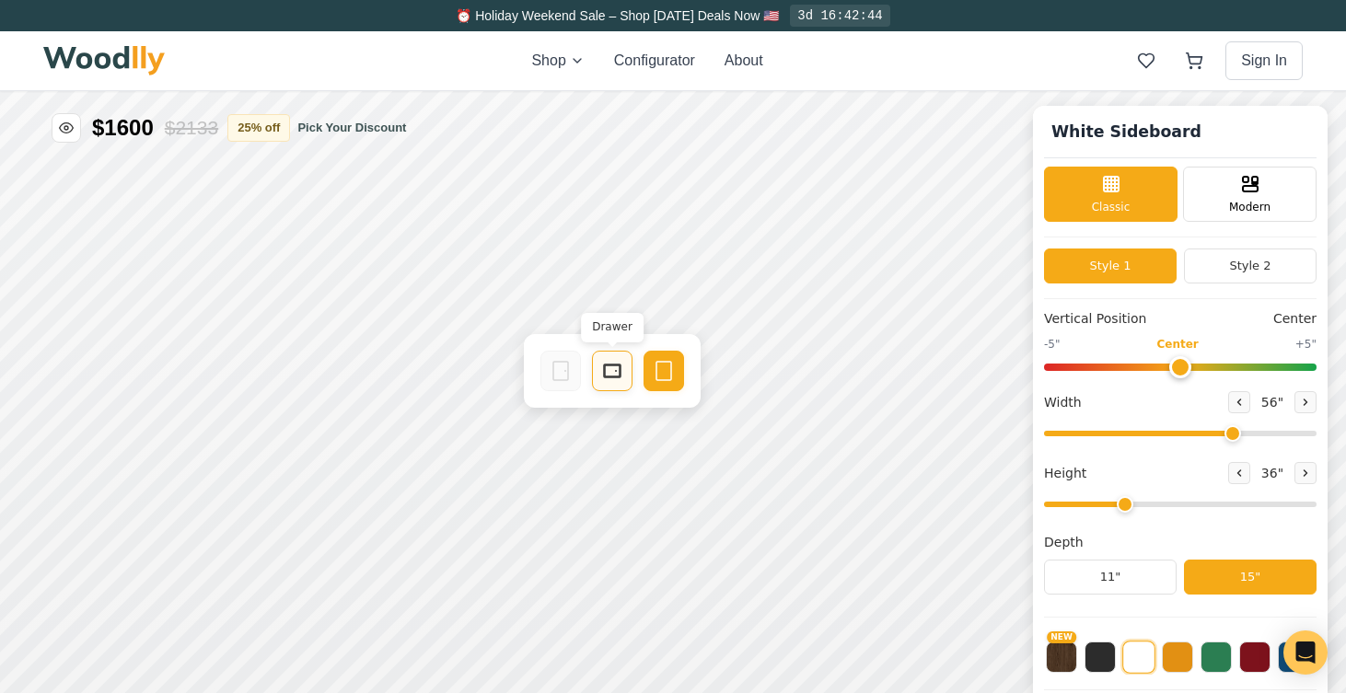
click at [622, 385] on div "Drawer" at bounding box center [612, 371] width 41 height 41
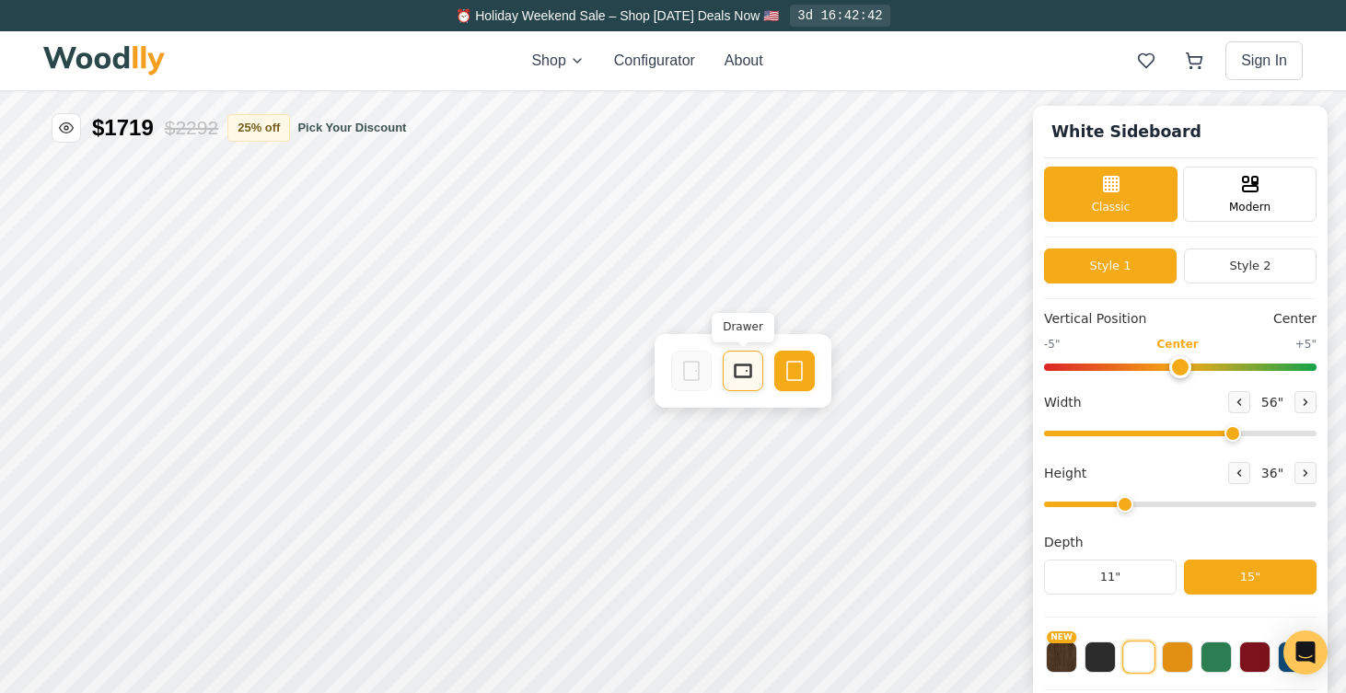
click at [745, 381] on icon at bounding box center [743, 371] width 22 height 22
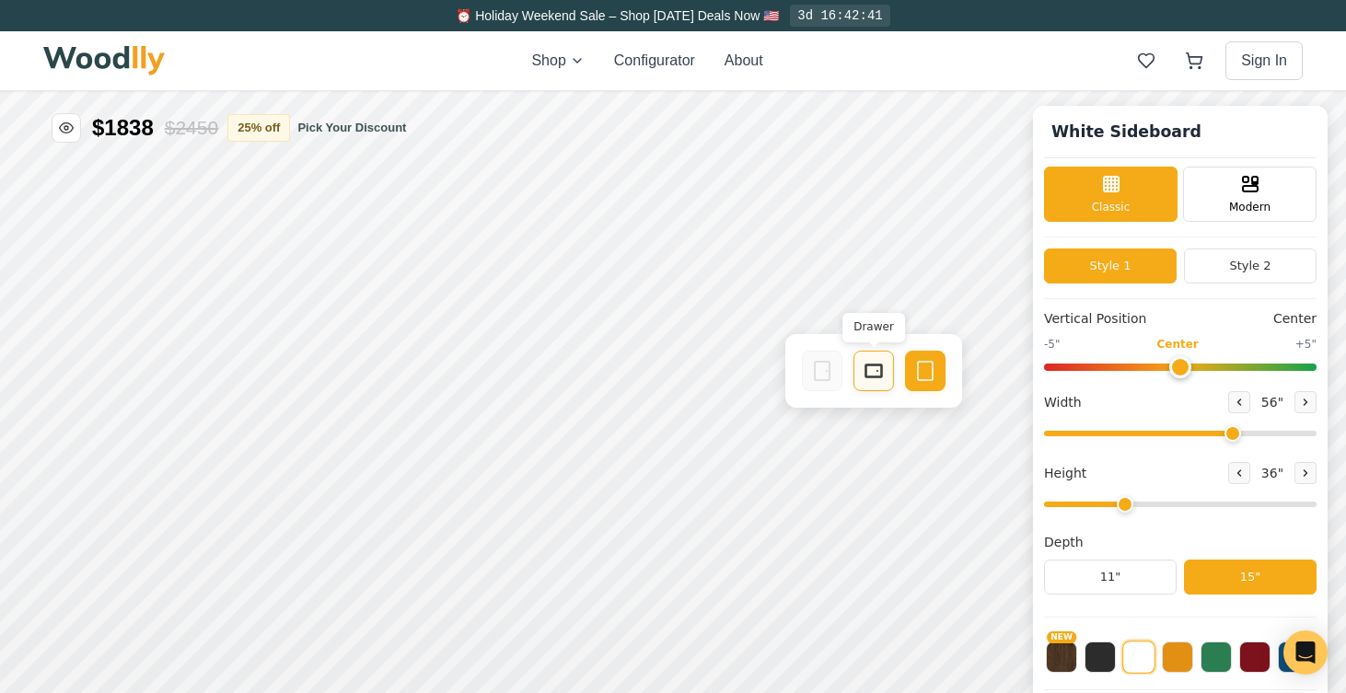
click at [876, 378] on icon at bounding box center [874, 371] width 22 height 22
type input "72"
click at [1310, 434] on input "range" at bounding box center [1180, 434] width 273 height 6
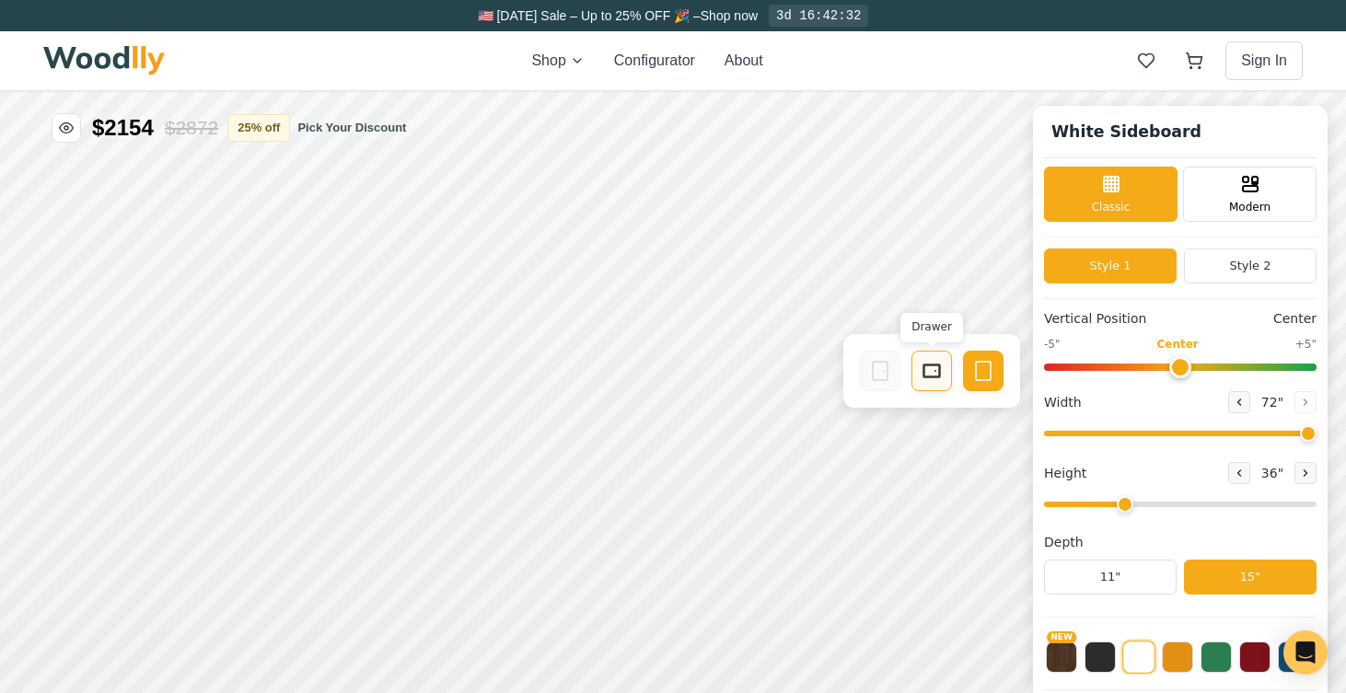
click at [937, 372] on icon at bounding box center [932, 371] width 22 height 22
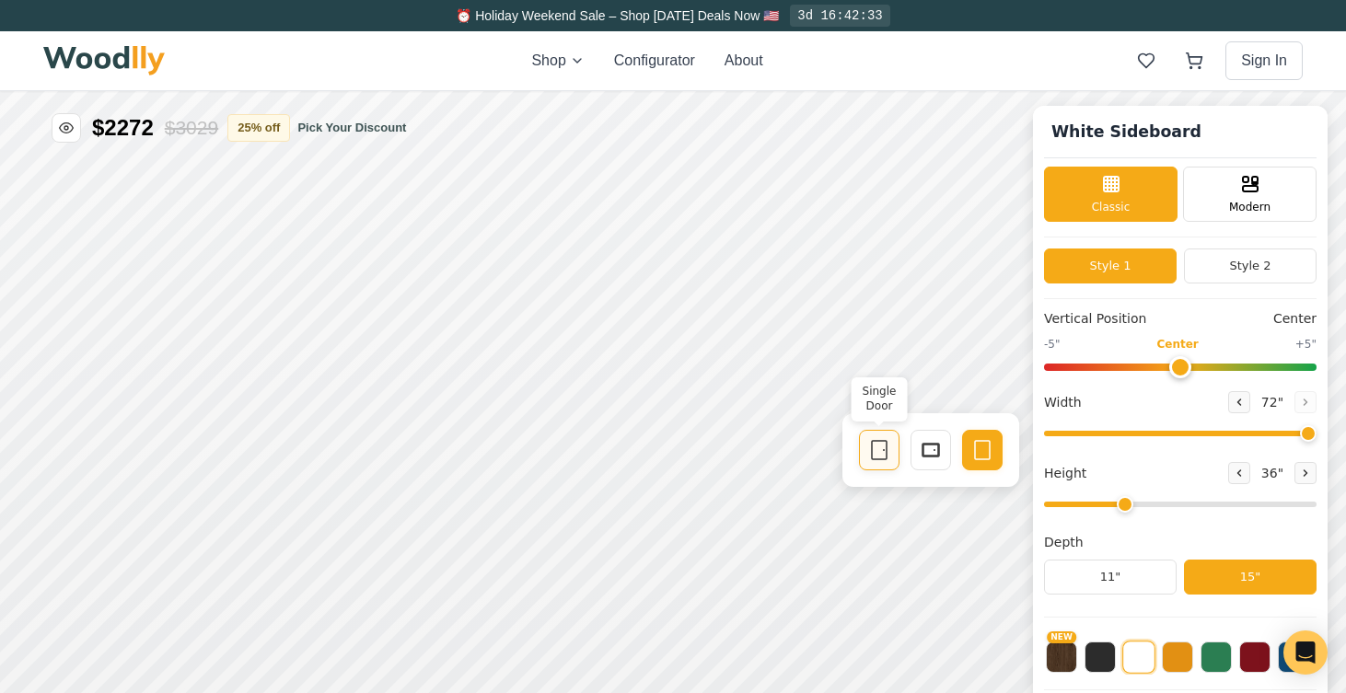
click at [869, 457] on icon at bounding box center [879, 450] width 22 height 22
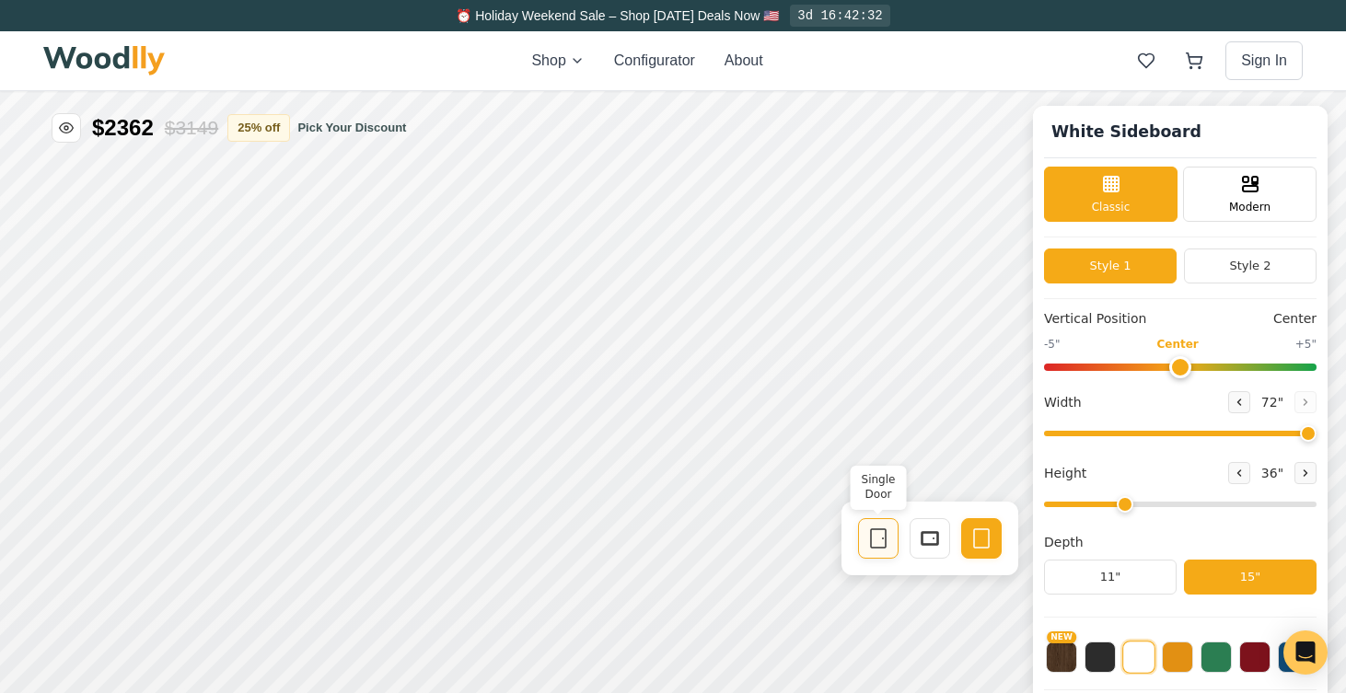
click at [895, 536] on div "Single Door" at bounding box center [878, 538] width 41 height 41
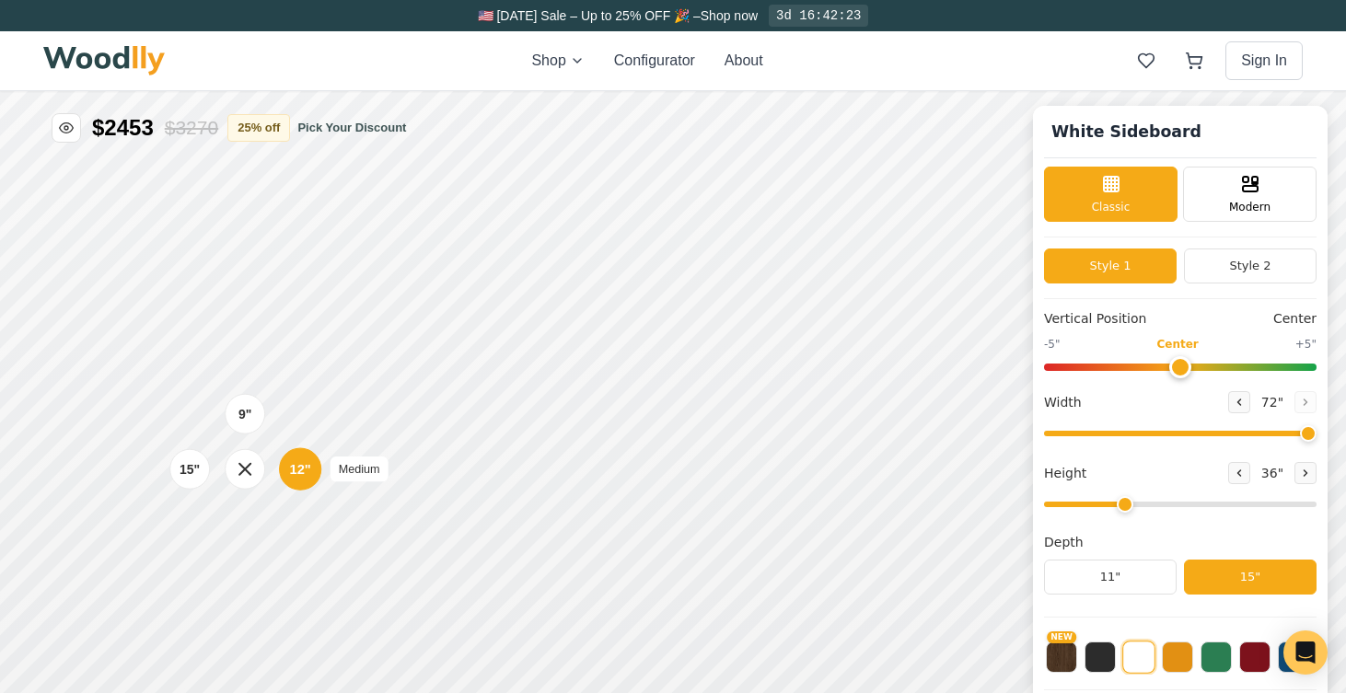
click at [313, 477] on div "12" Medium" at bounding box center [300, 469] width 42 height 42
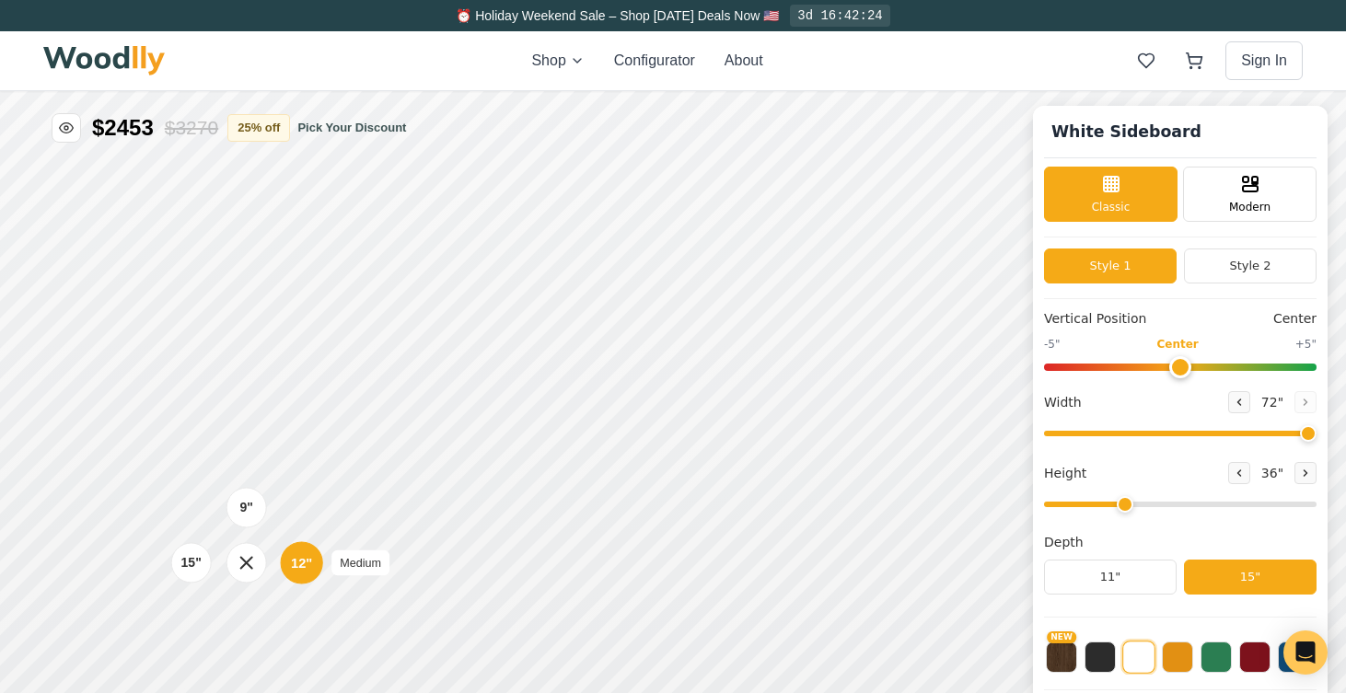
click at [301, 578] on div "12" Medium" at bounding box center [302, 562] width 42 height 42
type input "2"
click at [1100, 502] on input "range" at bounding box center [1180, 505] width 273 height 6
click at [157, 534] on div "15"" at bounding box center [165, 534] width 21 height 20
click at [233, 376] on div "9" Compact" at bounding box center [227, 364] width 42 height 42
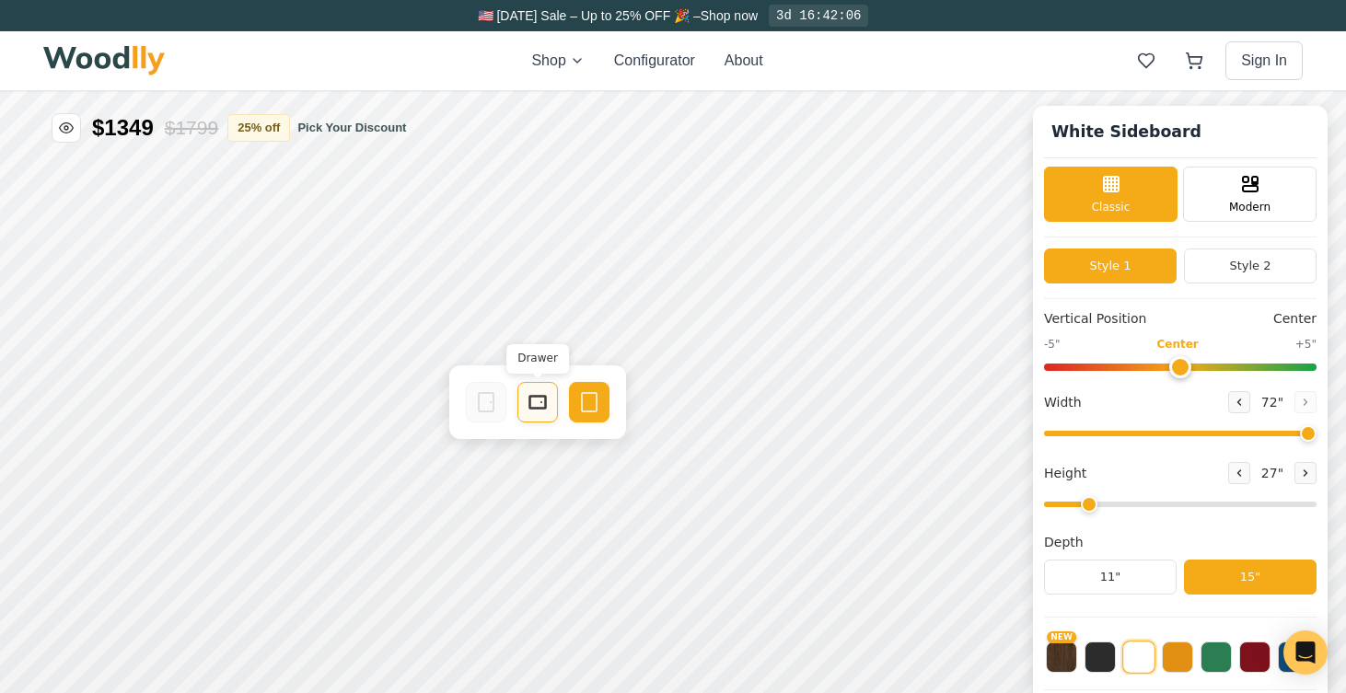
click at [544, 413] on div "Drawer" at bounding box center [537, 402] width 41 height 41
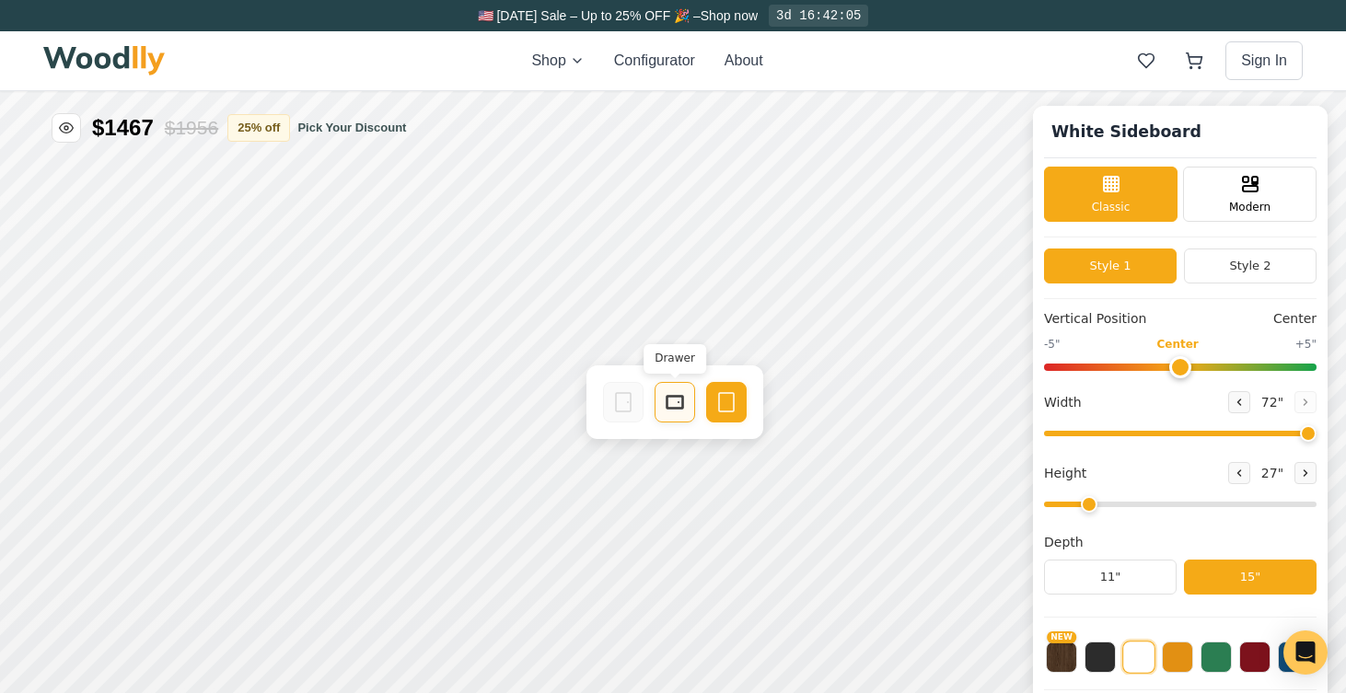
click at [670, 407] on rect at bounding box center [674, 402] width 15 height 11
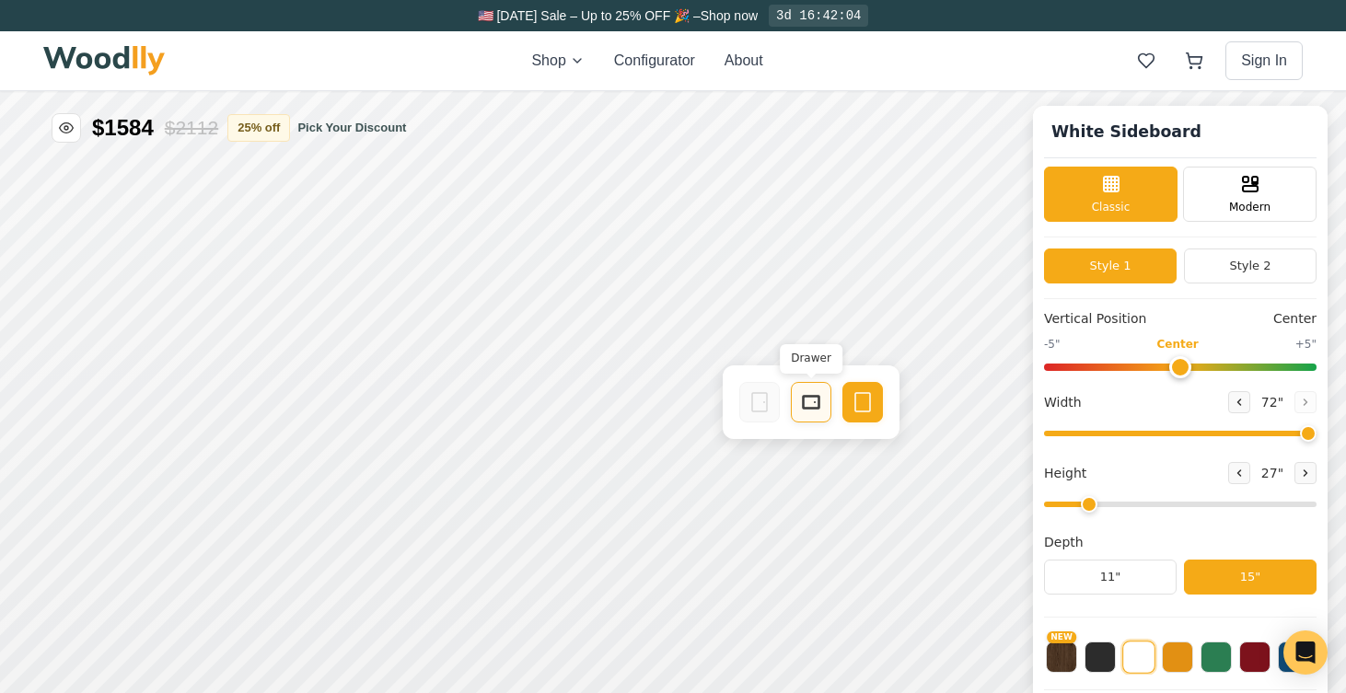
click at [806, 399] on icon at bounding box center [811, 402] width 22 height 22
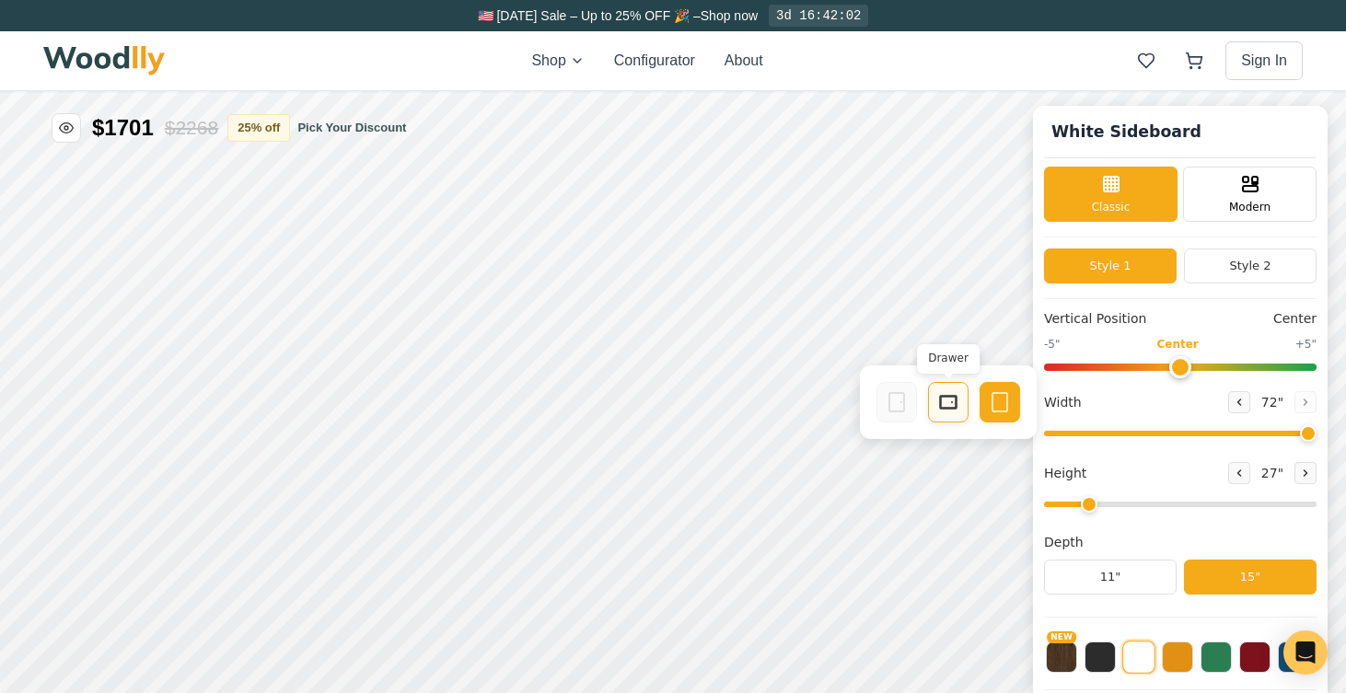
click at [967, 402] on div "Drawer" at bounding box center [948, 402] width 41 height 41
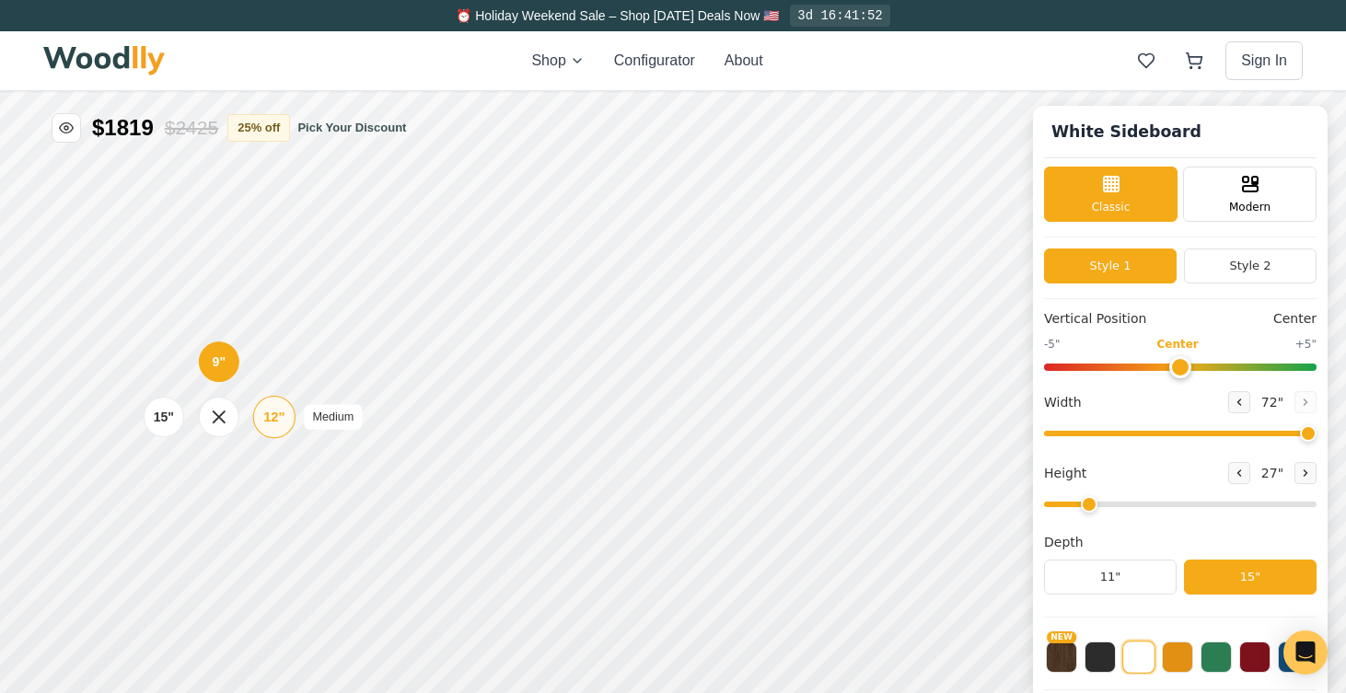
click at [272, 413] on div "12"" at bounding box center [273, 417] width 21 height 20
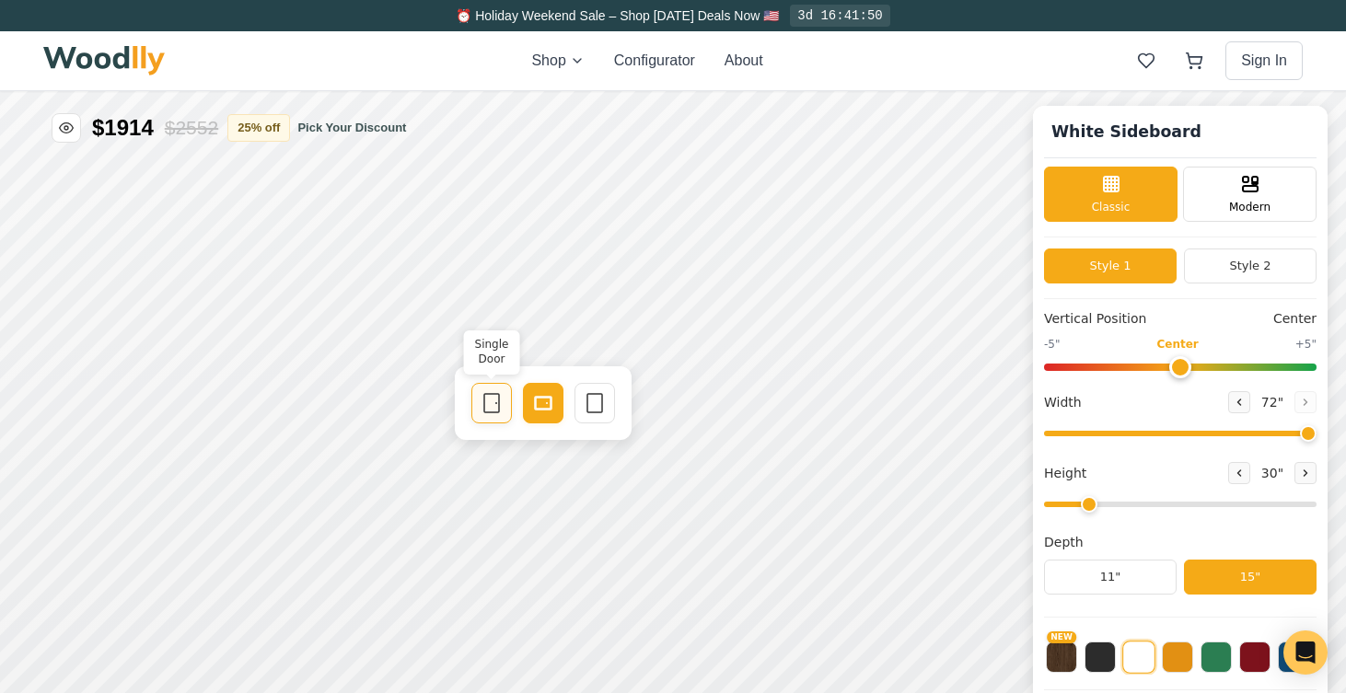
click at [475, 400] on div "Single Door" at bounding box center [491, 403] width 41 height 41
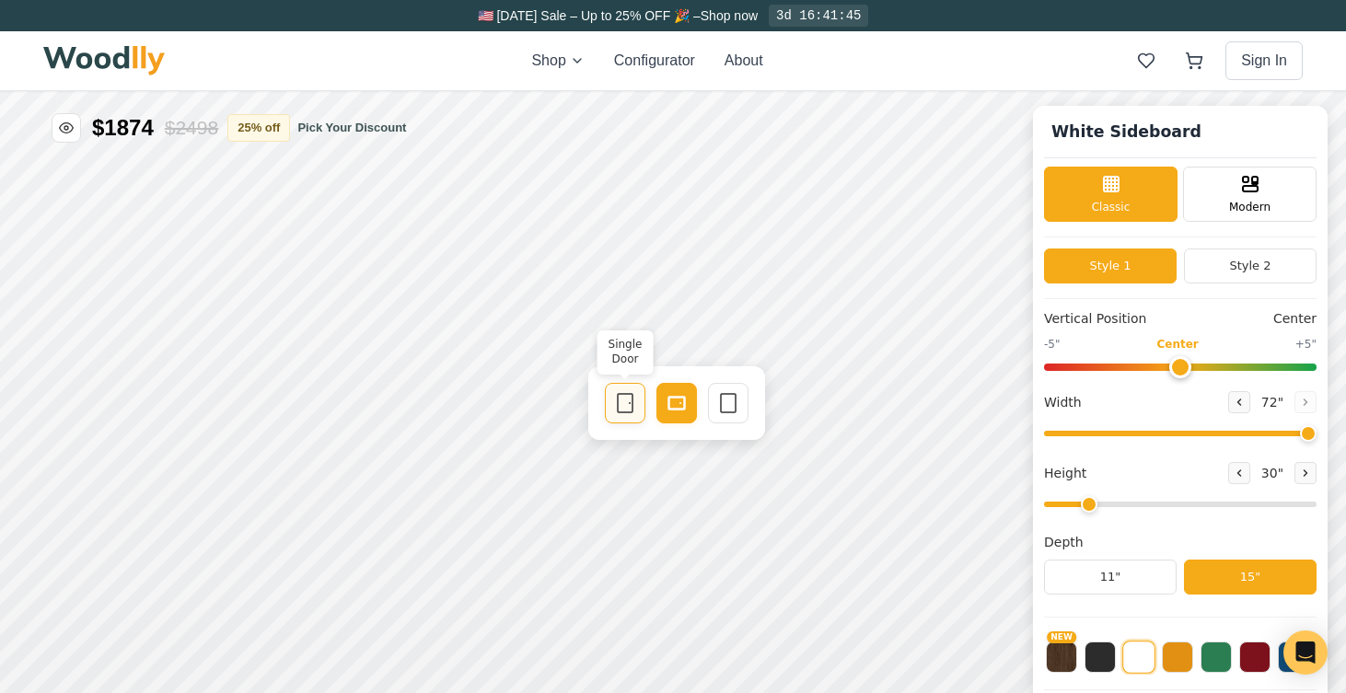
click at [622, 407] on icon at bounding box center [625, 403] width 22 height 22
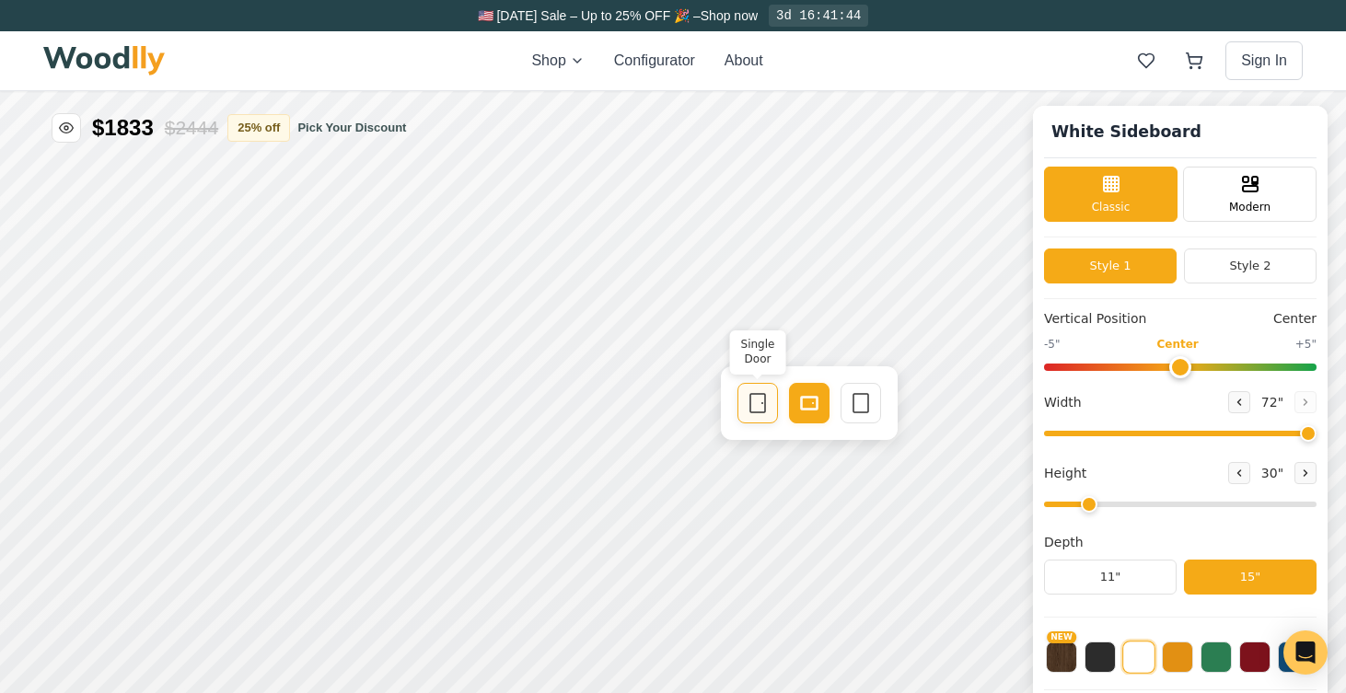
click at [760, 406] on icon at bounding box center [758, 403] width 22 height 22
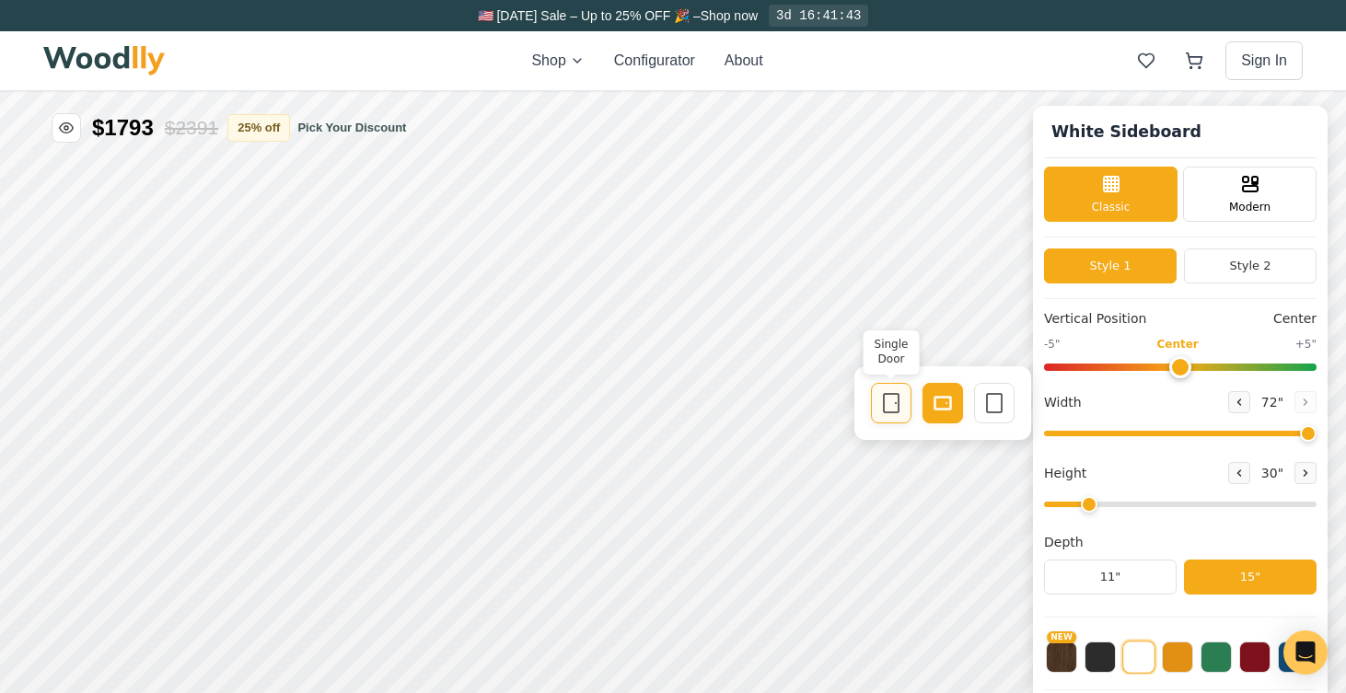
click at [887, 409] on icon at bounding box center [891, 403] width 22 height 22
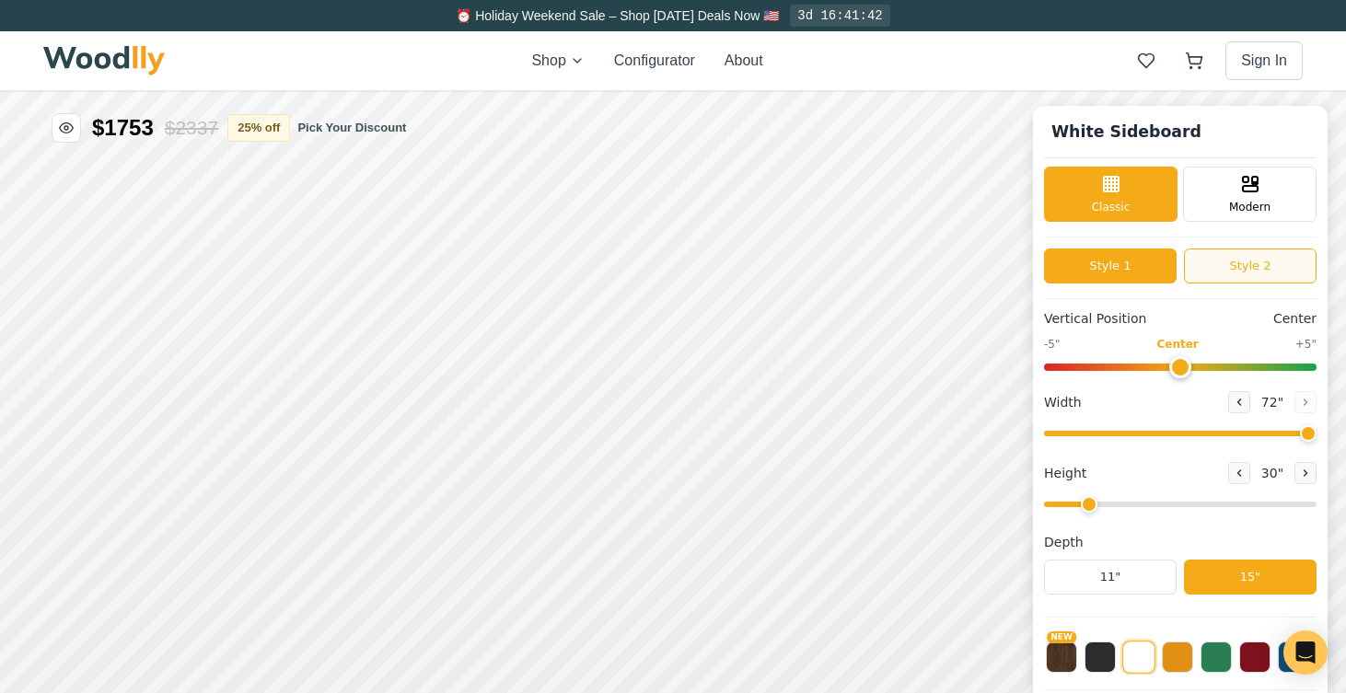
click at [1262, 262] on button "Style 2" at bounding box center [1250, 266] width 133 height 35
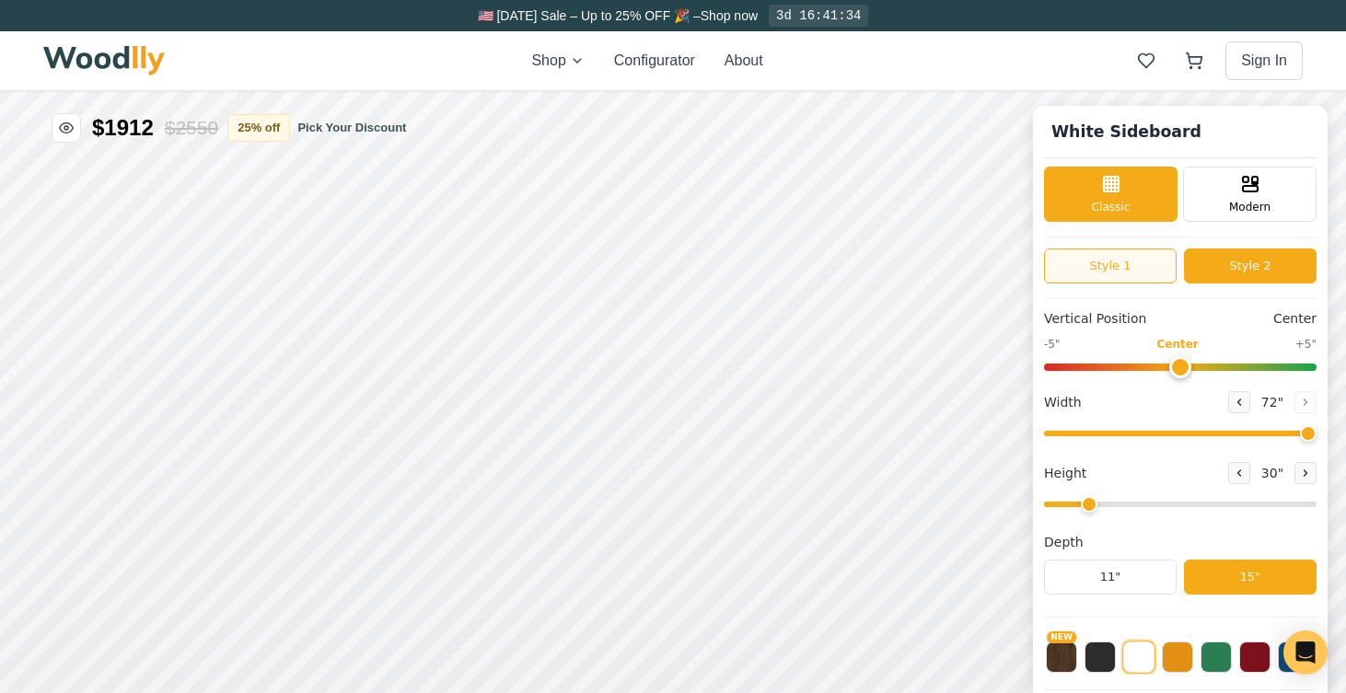
click at [1144, 270] on button "Style 1" at bounding box center [1110, 266] width 133 height 35
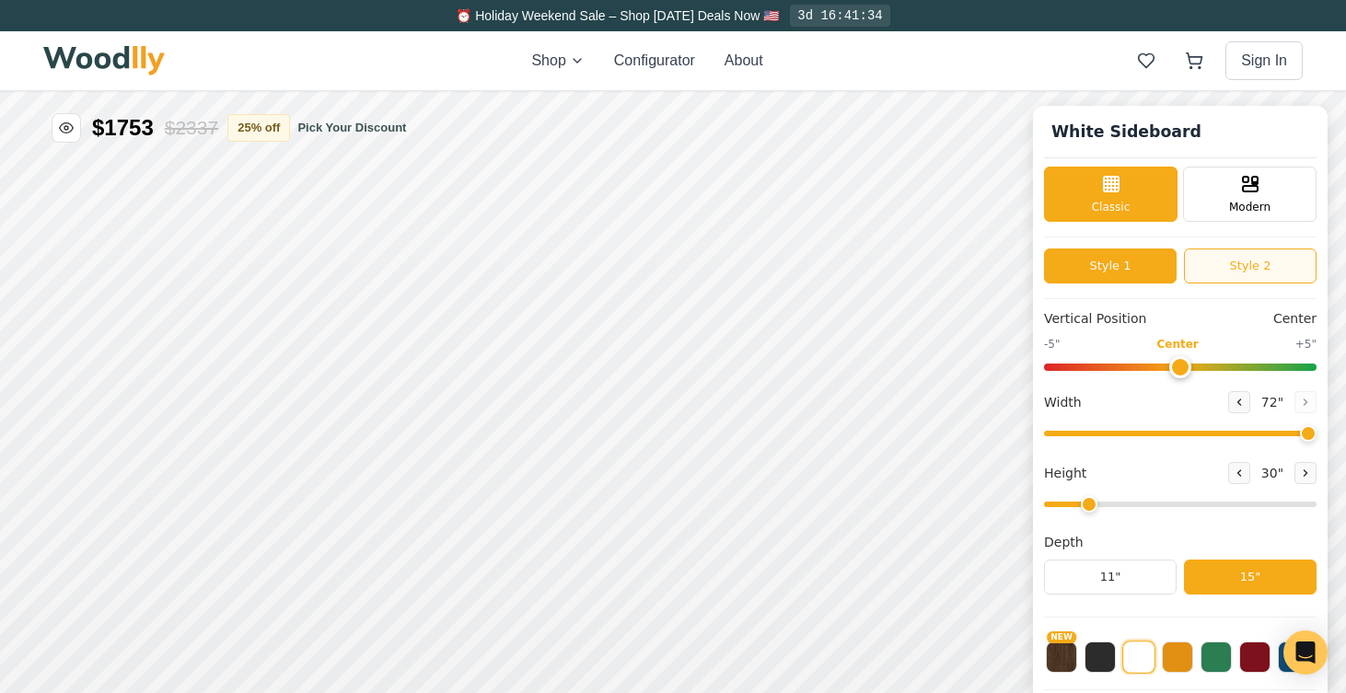
click at [1233, 267] on button "Style 2" at bounding box center [1250, 266] width 133 height 35
